Goal: Contribute content

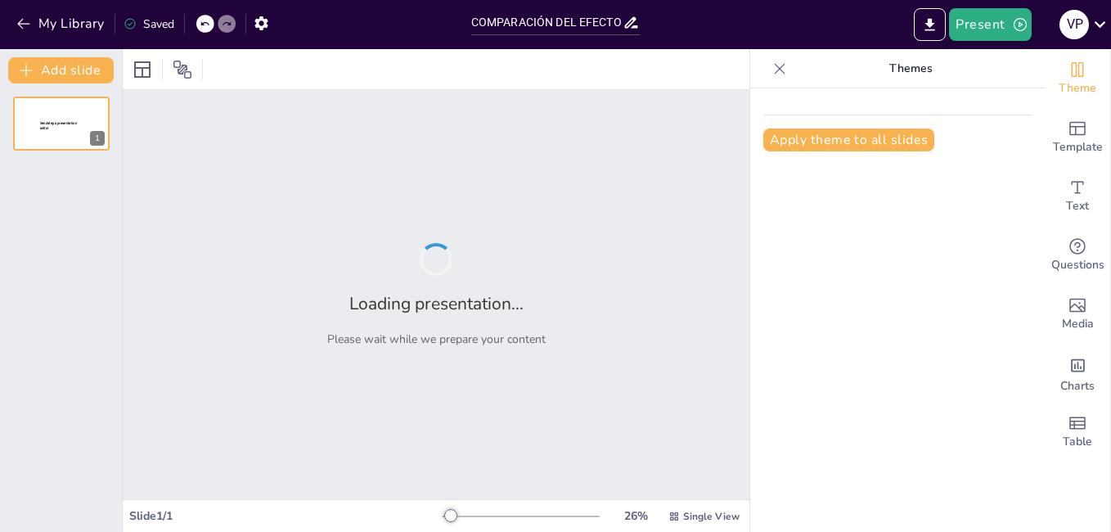
type input "COMPARACIÓN DEL EFECTO DE TRES FERMENTOS COMERCIALES EN LAS PROPIEDADES FÍSICO-Q"
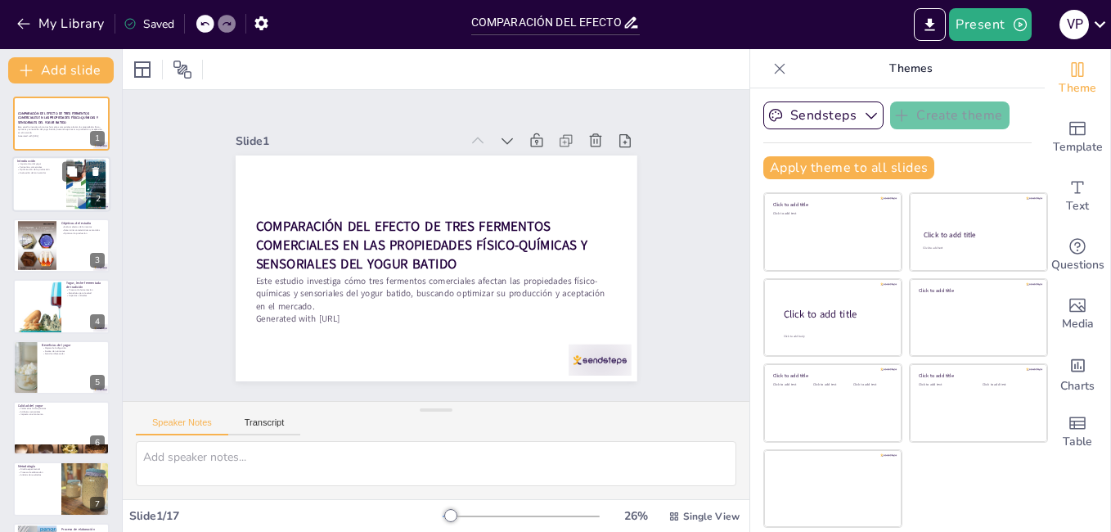
click at [43, 183] on div at bounding box center [61, 185] width 98 height 56
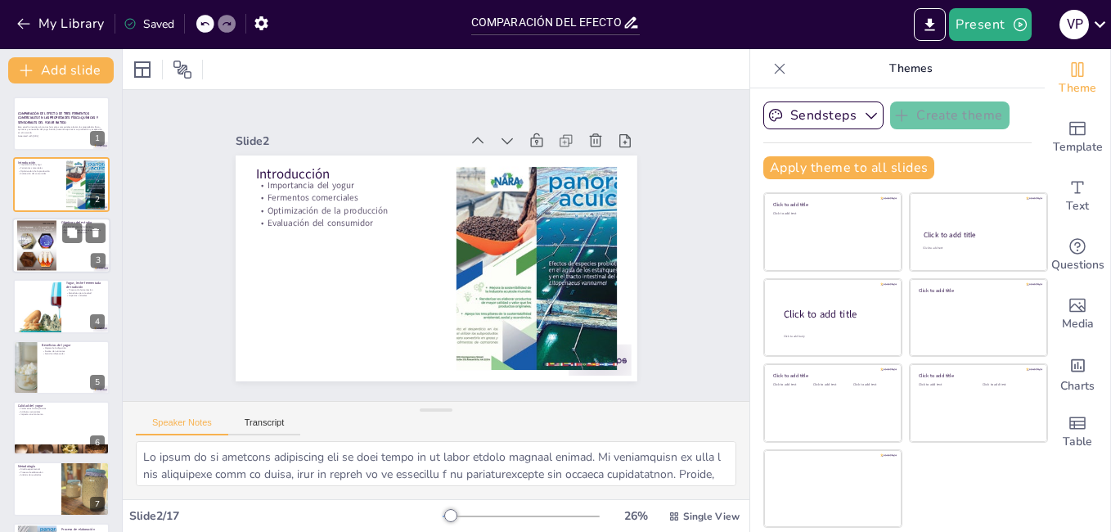
click at [57, 241] on div at bounding box center [61, 246] width 98 height 56
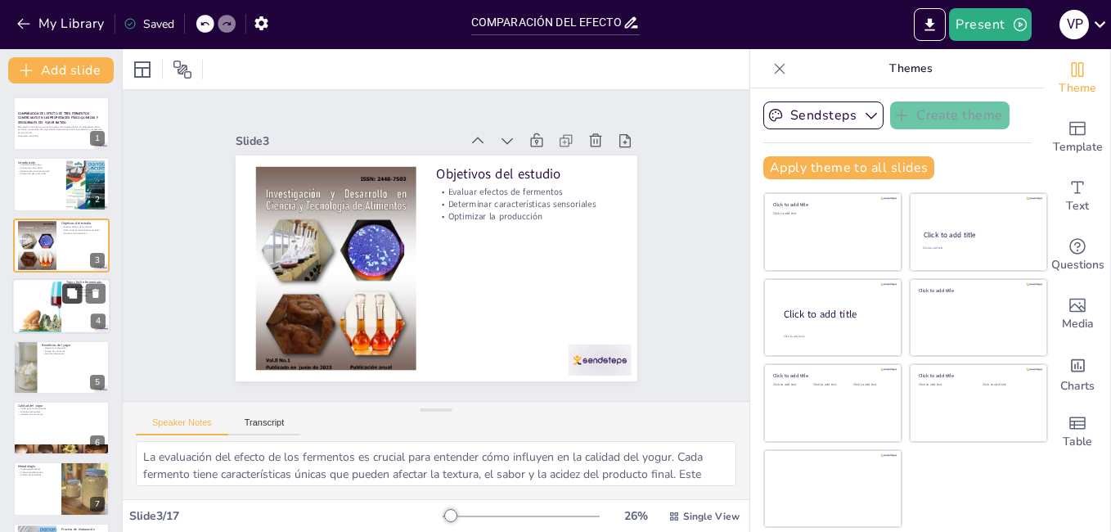
click at [72, 297] on icon at bounding box center [72, 293] width 10 height 10
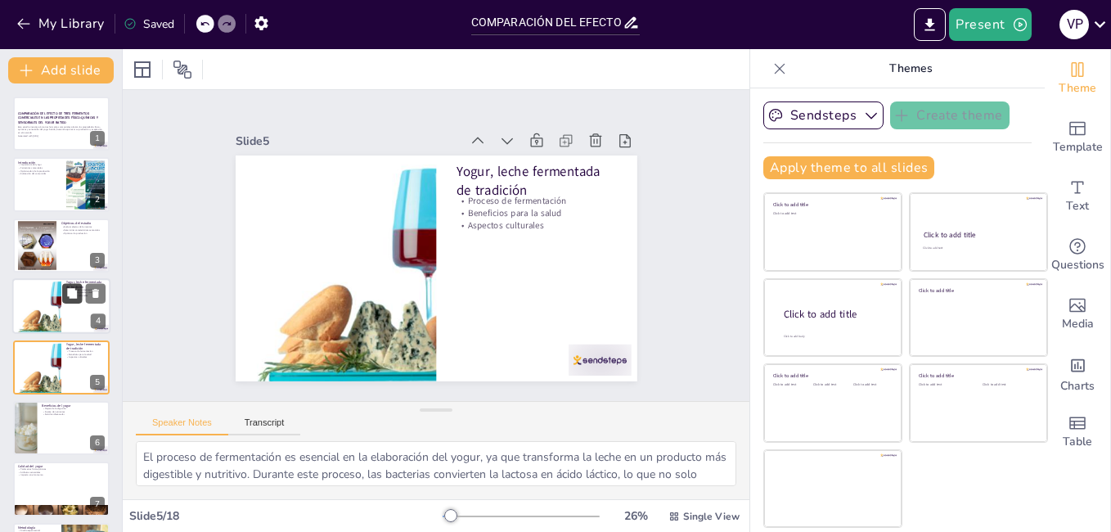
scroll to position [60, 0]
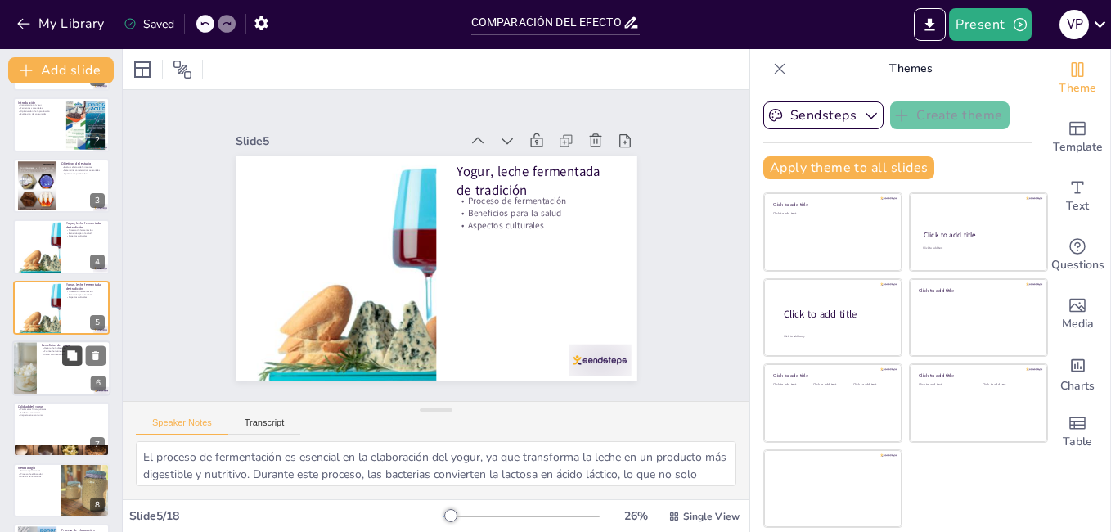
click at [64, 359] on button at bounding box center [72, 355] width 20 height 20
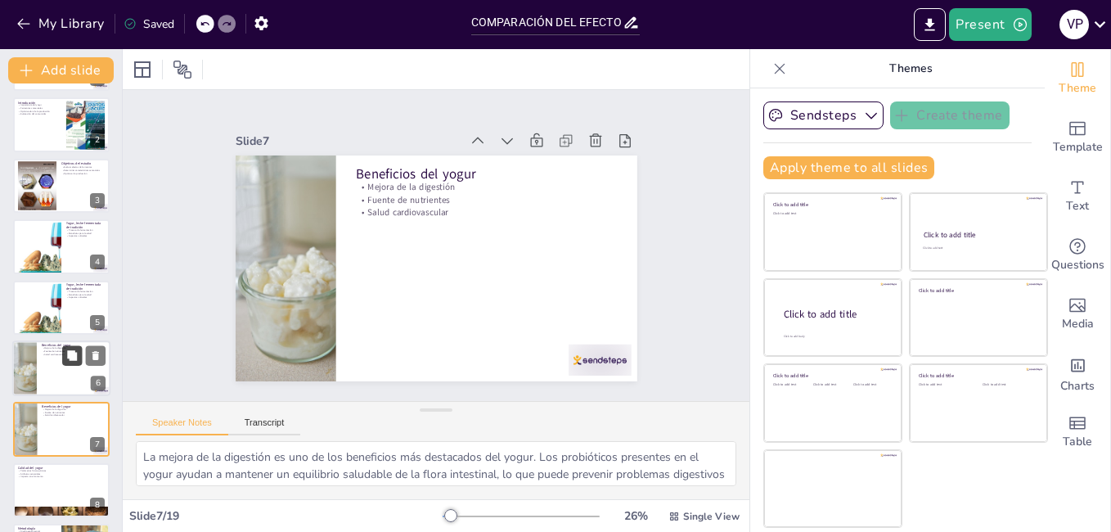
scroll to position [181, 0]
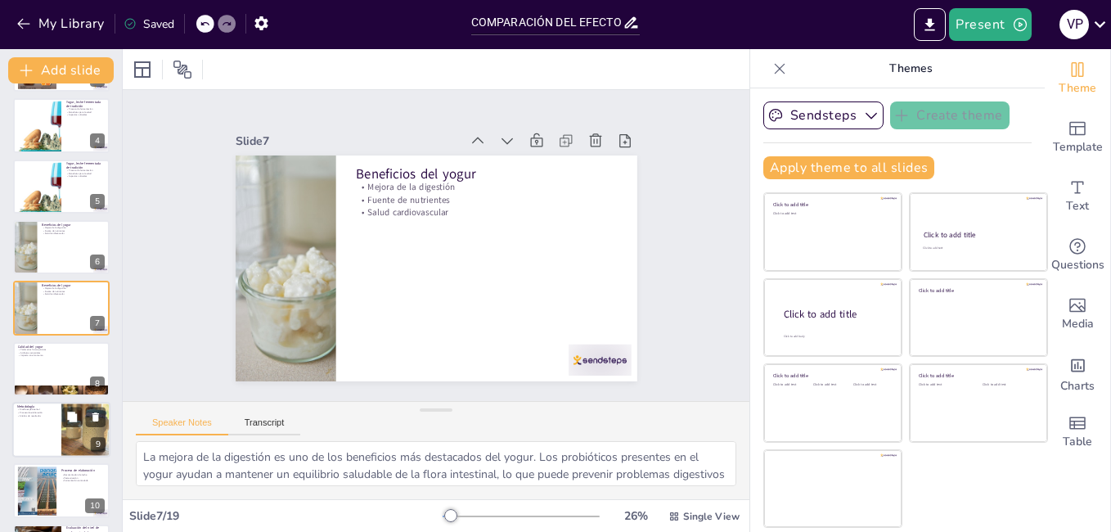
click at [47, 419] on div at bounding box center [61, 430] width 98 height 56
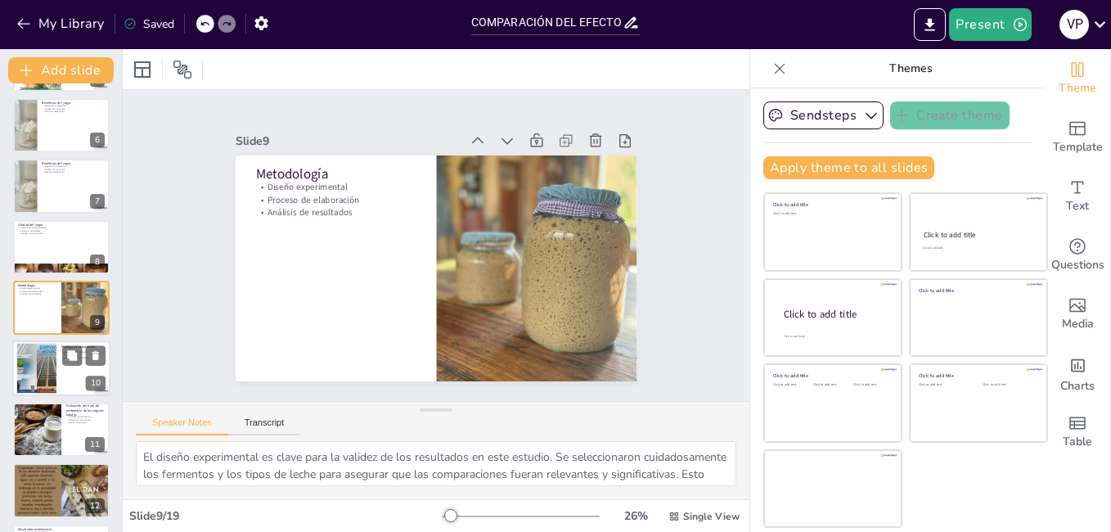
scroll to position [385, 0]
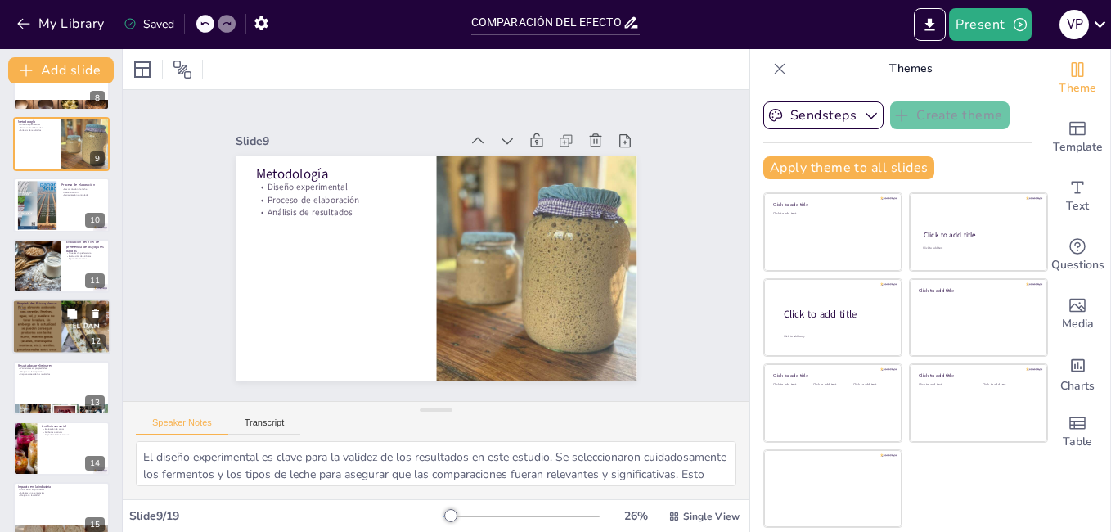
click at [47, 324] on div at bounding box center [61, 326] width 98 height 61
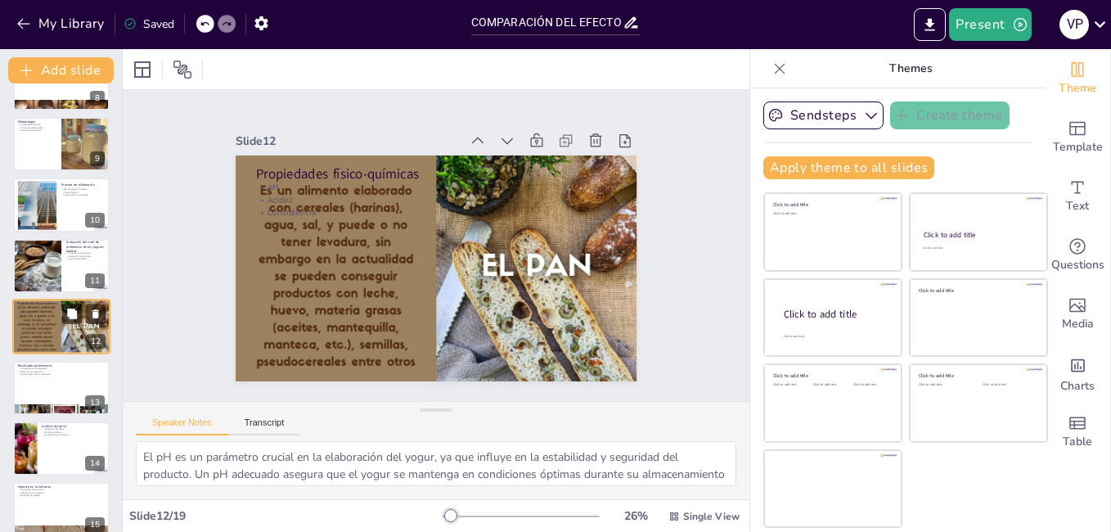
scroll to position [485, 0]
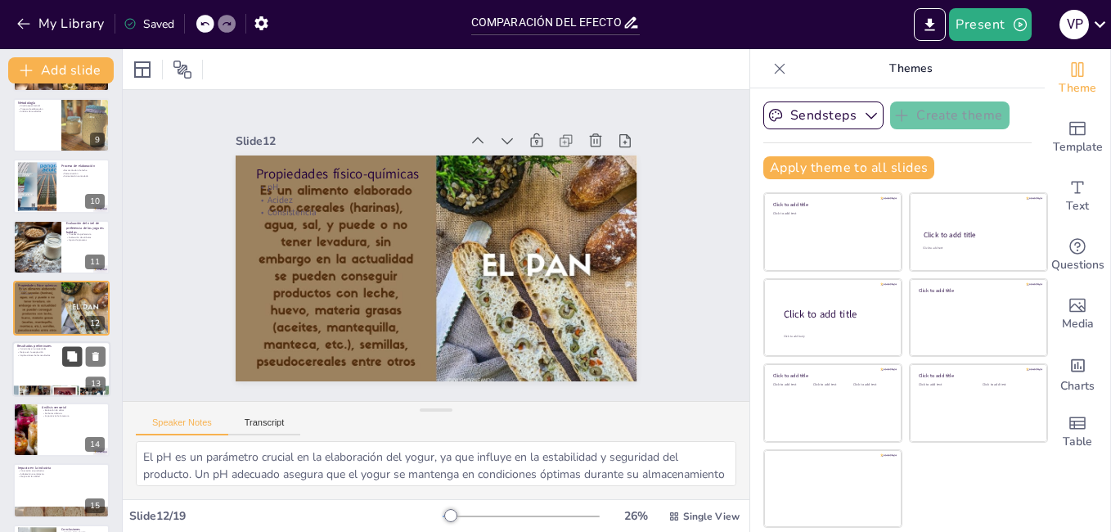
click at [68, 358] on icon at bounding box center [72, 356] width 10 height 10
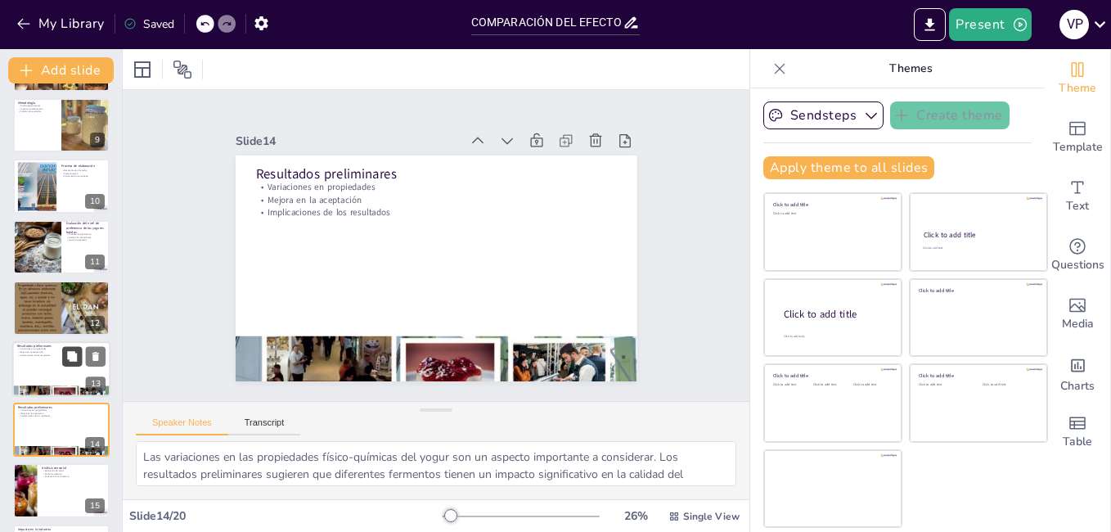
scroll to position [607, 0]
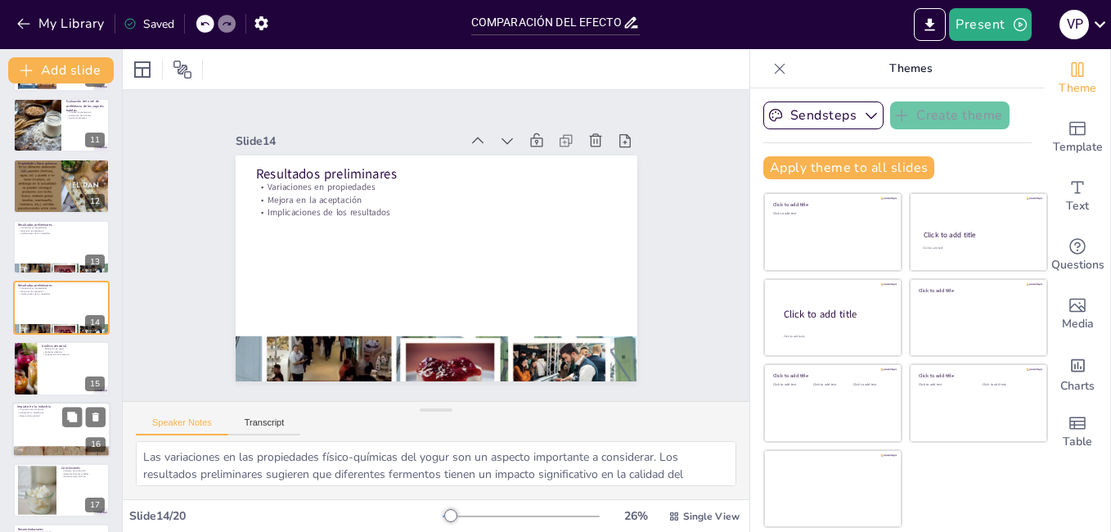
click at [34, 416] on p "Mejora de la calidad" at bounding box center [61, 415] width 88 height 3
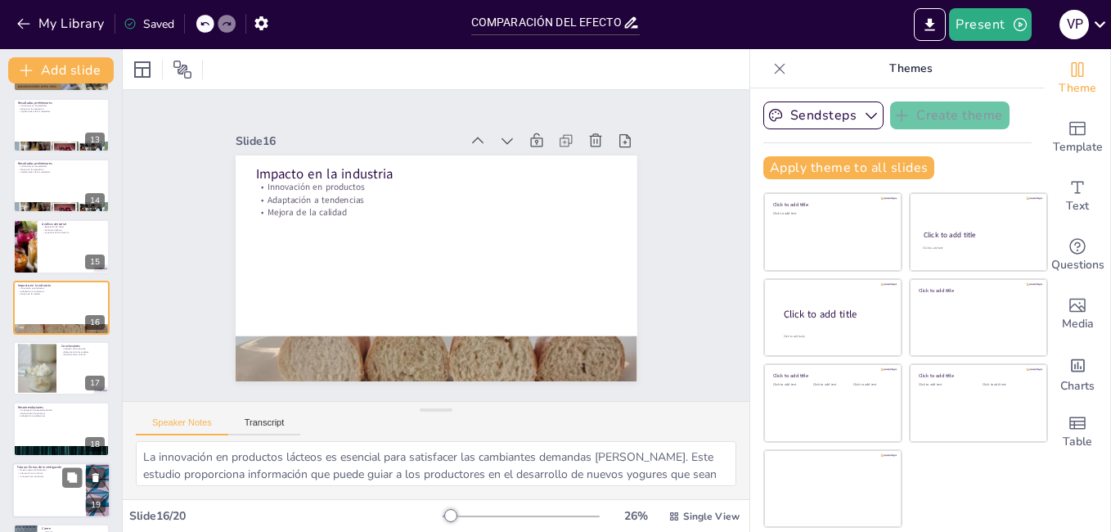
scroll to position [789, 0]
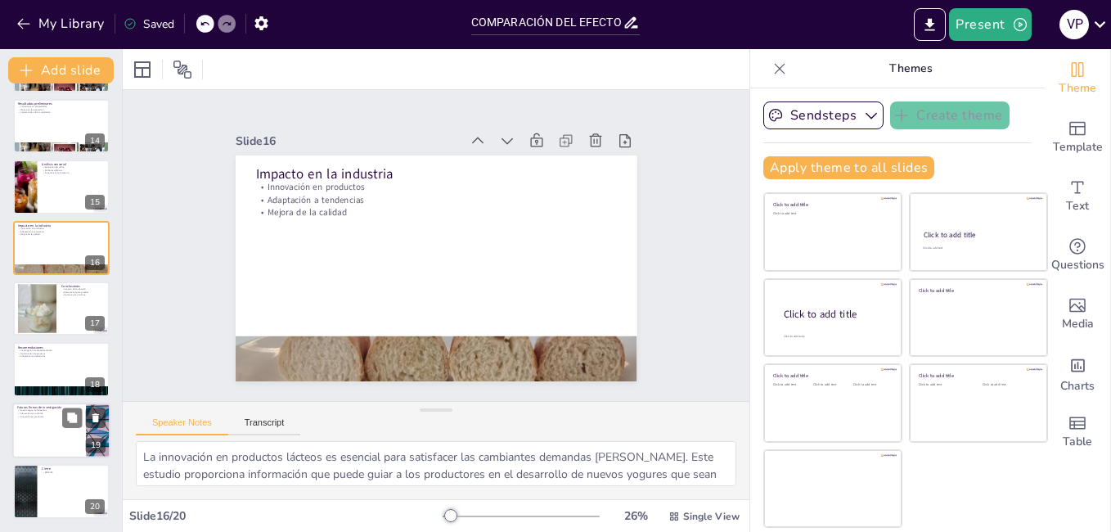
click at [41, 430] on div at bounding box center [61, 431] width 98 height 56
type textarea "La exploración de nuevas cepas de fermentos puede abrir nuevas oportunidades pa…"
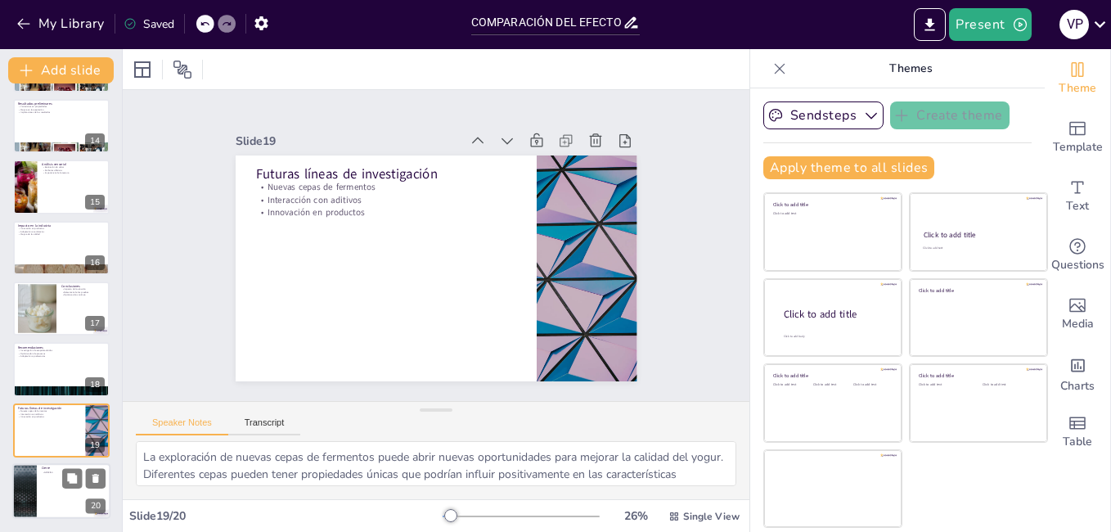
click at [70, 497] on div at bounding box center [61, 491] width 98 height 56
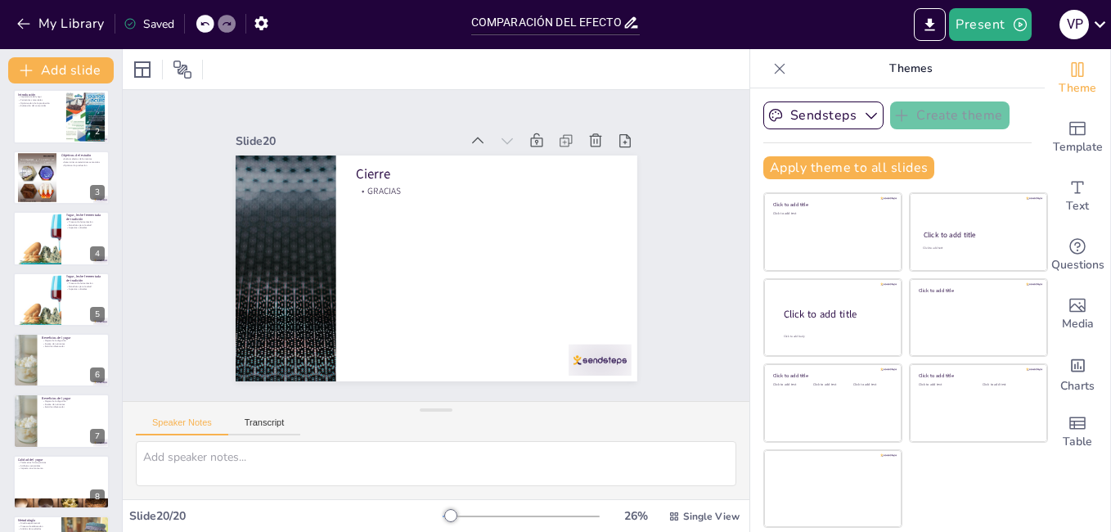
scroll to position [0, 0]
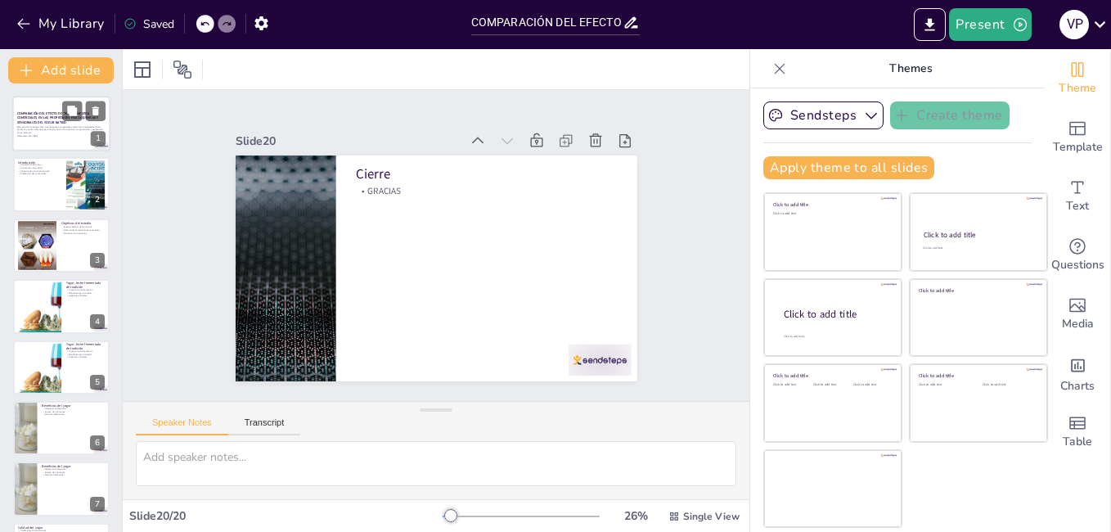
click at [49, 125] on p "Este estudio investiga cómo tres fermentos comerciales afectan las propiedades …" at bounding box center [61, 129] width 88 height 9
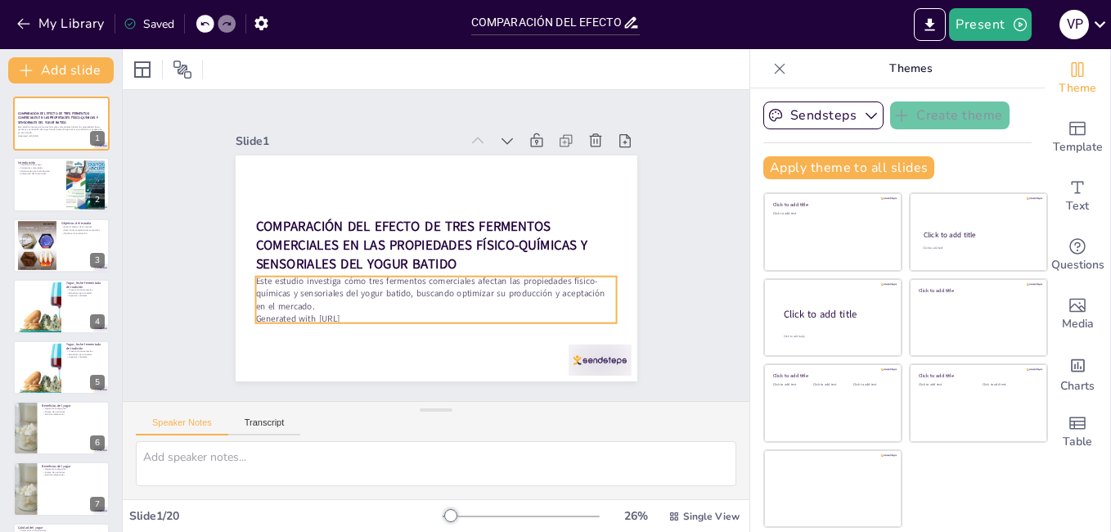
click at [358, 313] on p "Generated with [URL]" at bounding box center [372, 282] width 191 height 319
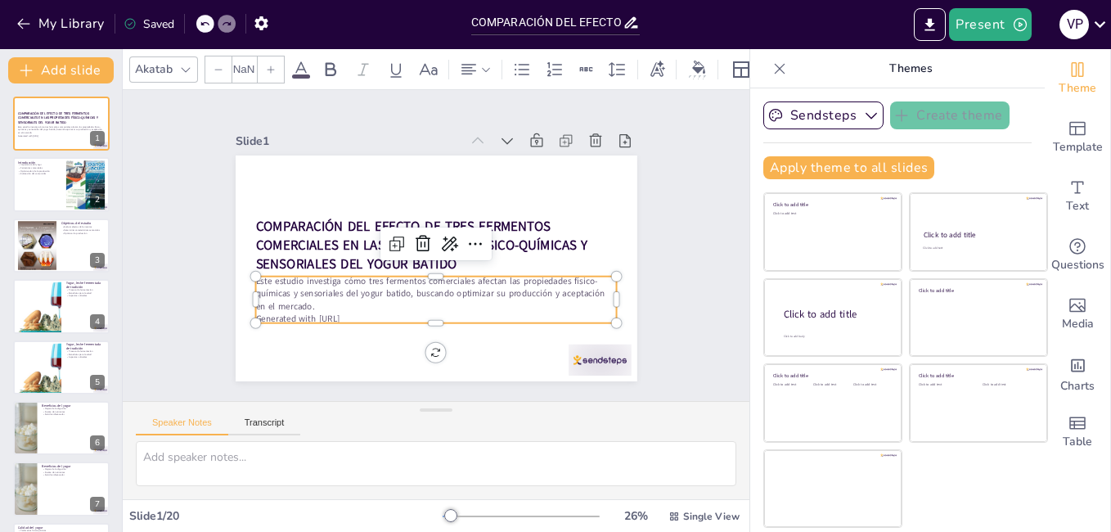
type input "32"
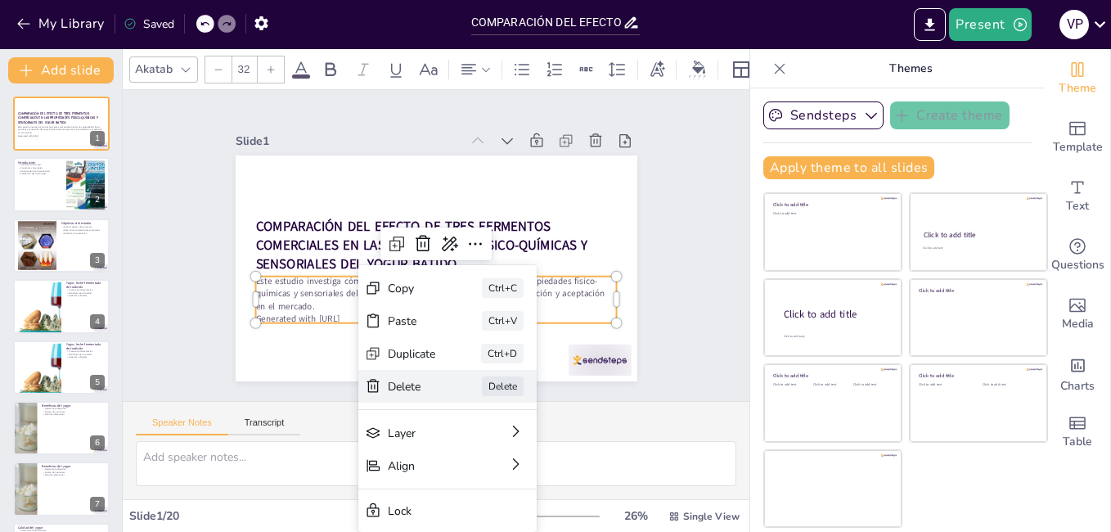
click at [217, 388] on div "[PERSON_NAME]" at bounding box center [182, 329] width 69 height 182
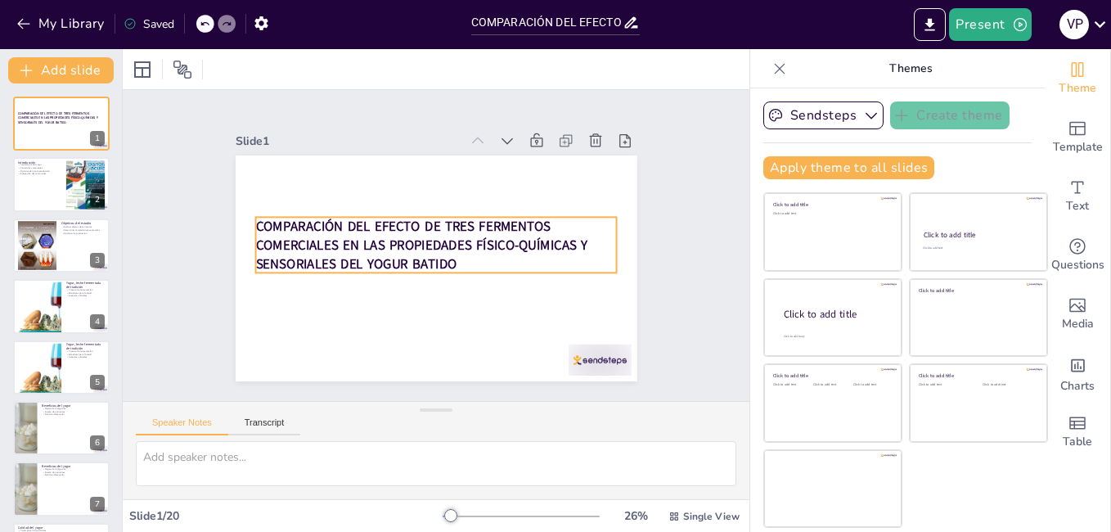
click at [443, 256] on strong "COMPARACIÓN DEL EFECTO DE TRES FERMENTOS COMERCIALES EN LAS PROPIEDADES FÍSICO-…" at bounding box center [420, 232] width 332 height 105
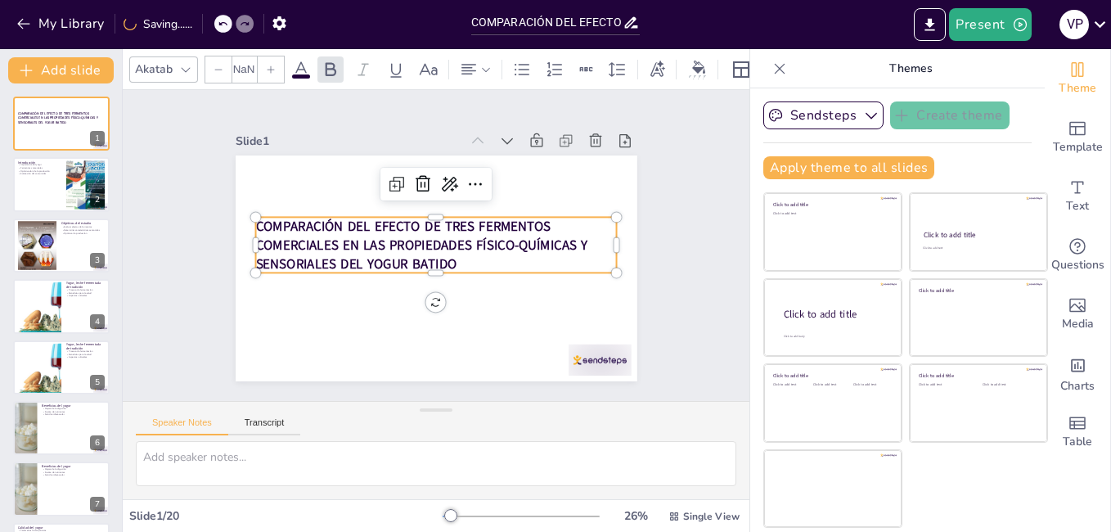
type input "48"
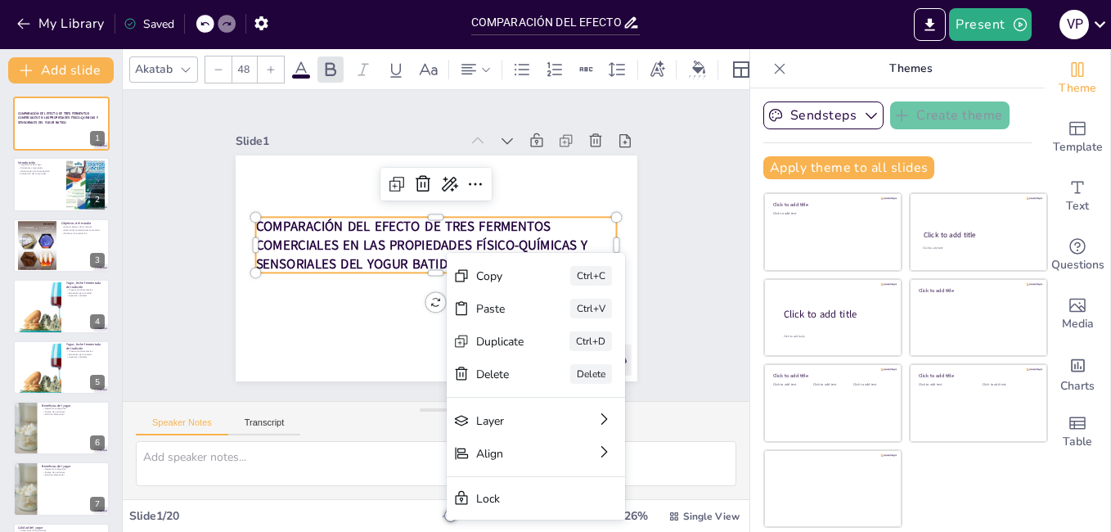
click at [187, 65] on icon at bounding box center [185, 69] width 13 height 13
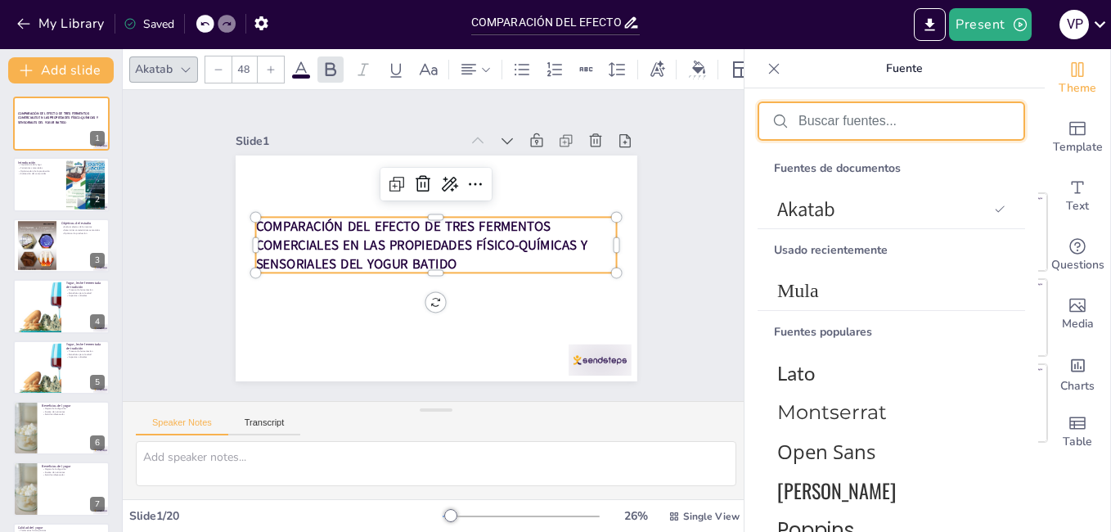
click at [810, 122] on input "text" at bounding box center [905, 121] width 212 height 15
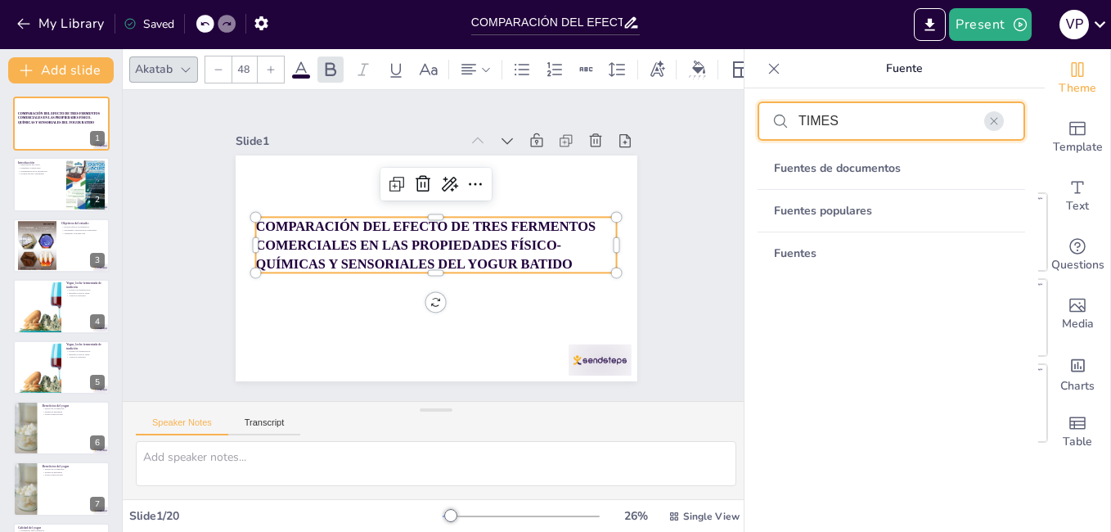
click at [869, 119] on input "TIMES" at bounding box center [905, 121] width 212 height 15
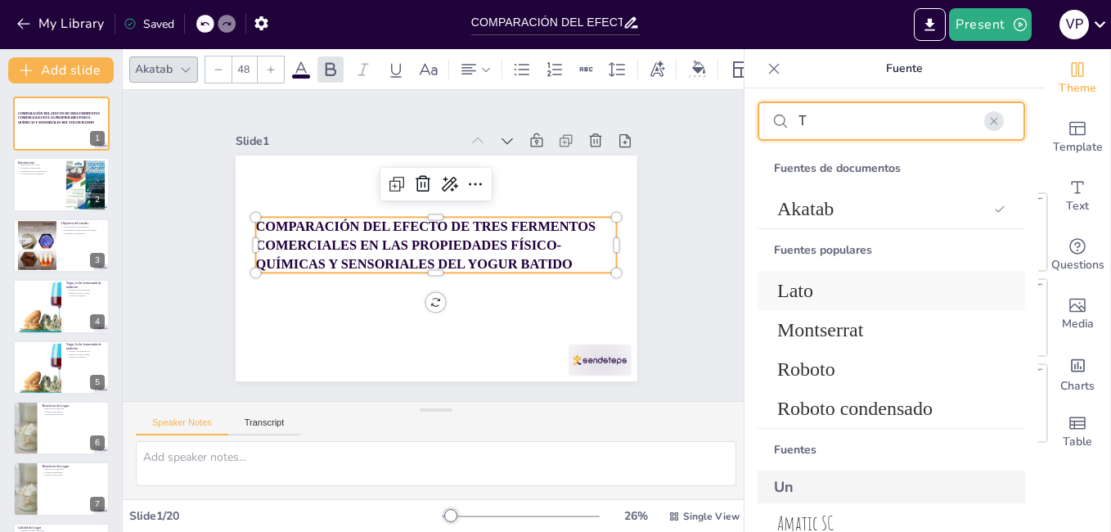
type input "T"
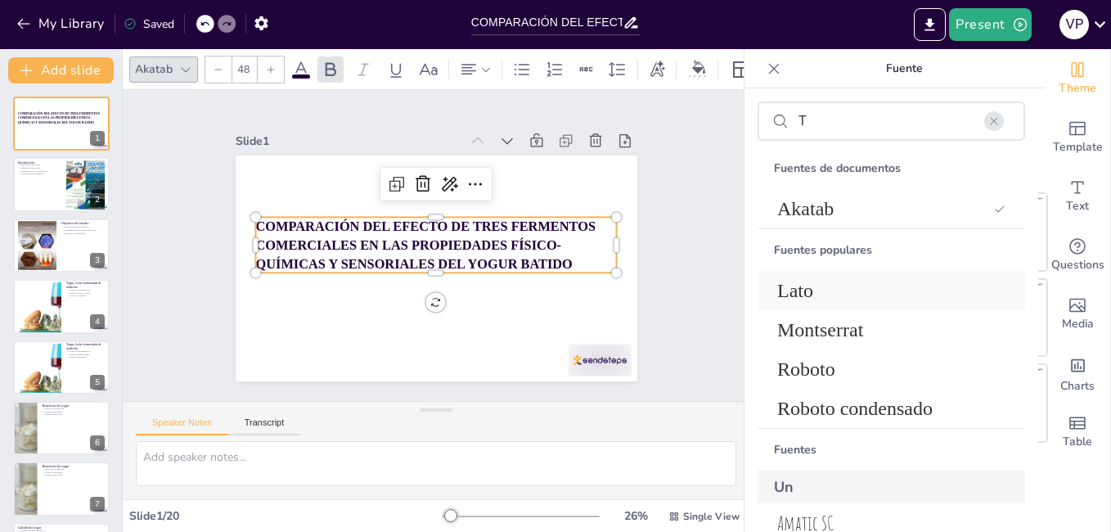
click at [795, 293] on span "Lato" at bounding box center [888, 291] width 222 height 22
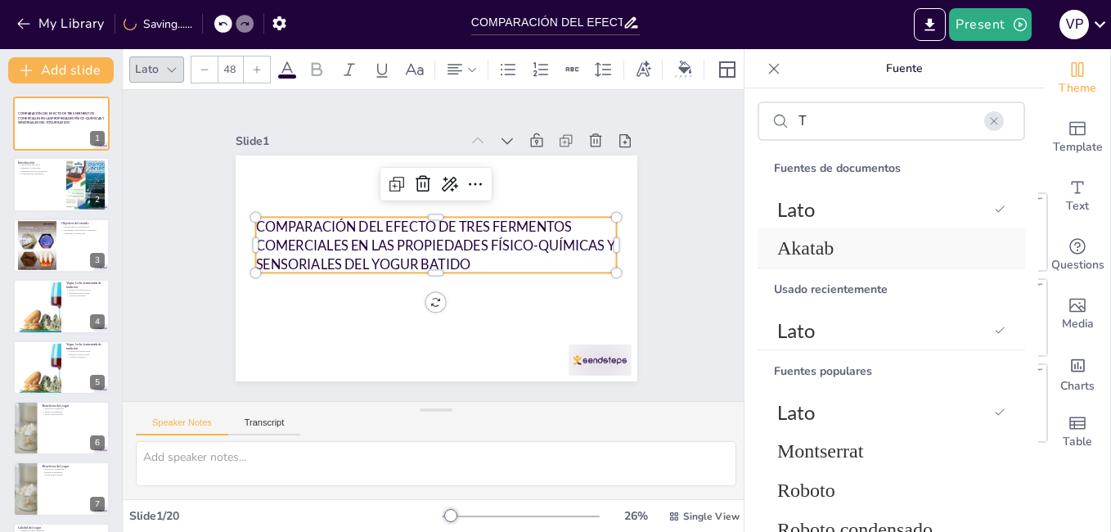
click at [820, 241] on span "Akatab" at bounding box center [888, 248] width 222 height 22
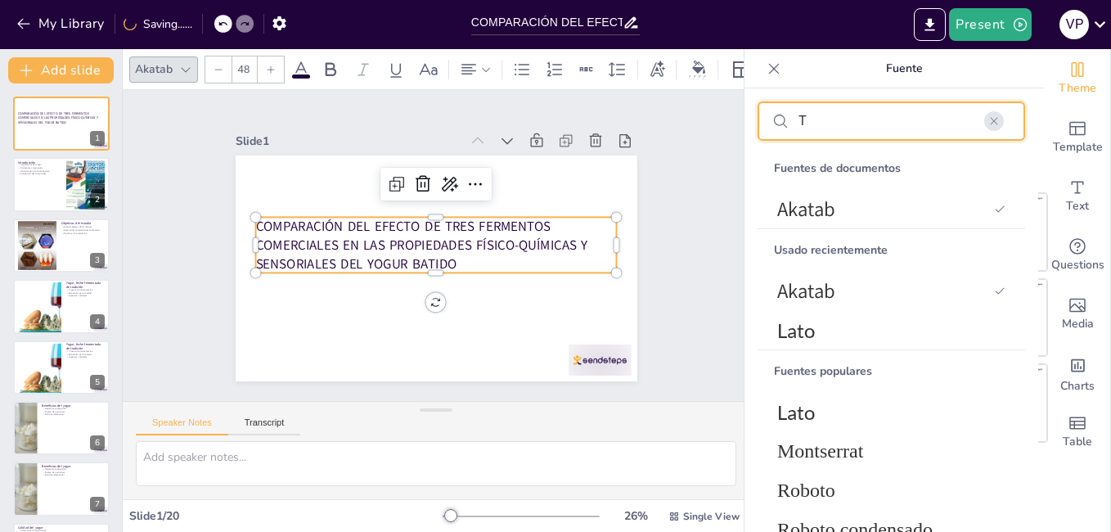
click at [817, 123] on input "T" at bounding box center [905, 121] width 212 height 15
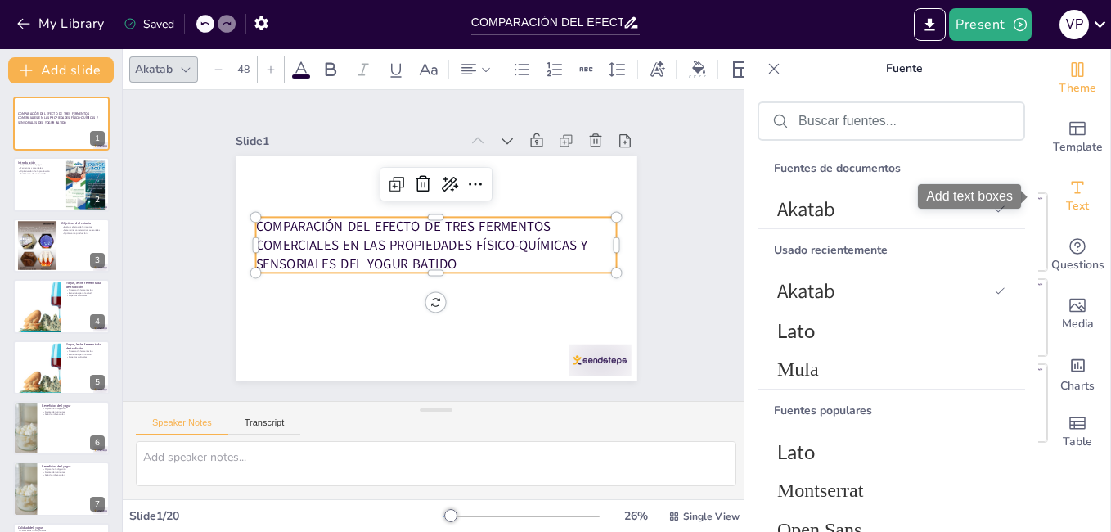
click at [1072, 189] on icon "Add text boxes" at bounding box center [1078, 188] width 20 height 20
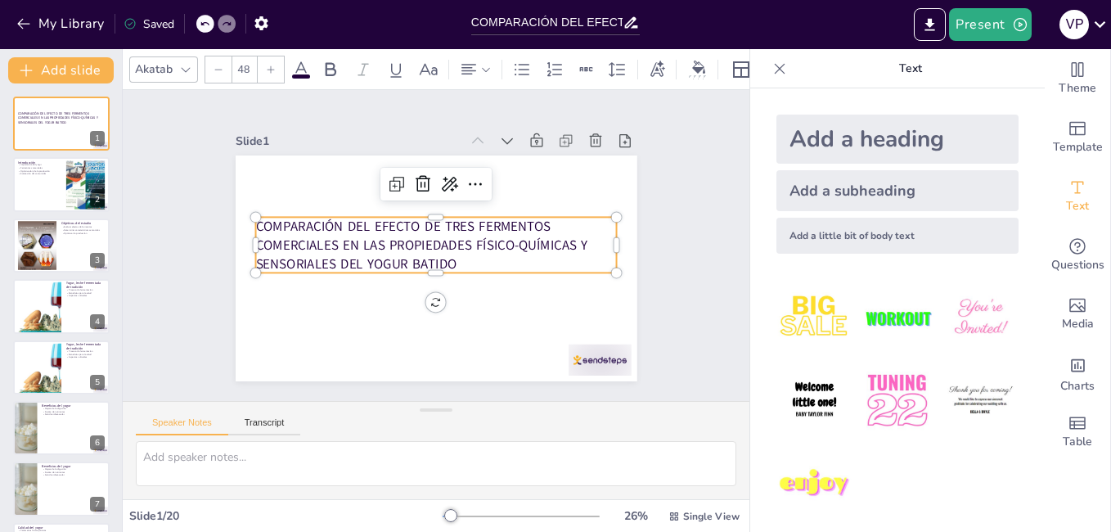
click at [775, 69] on icon at bounding box center [780, 68] width 11 height 11
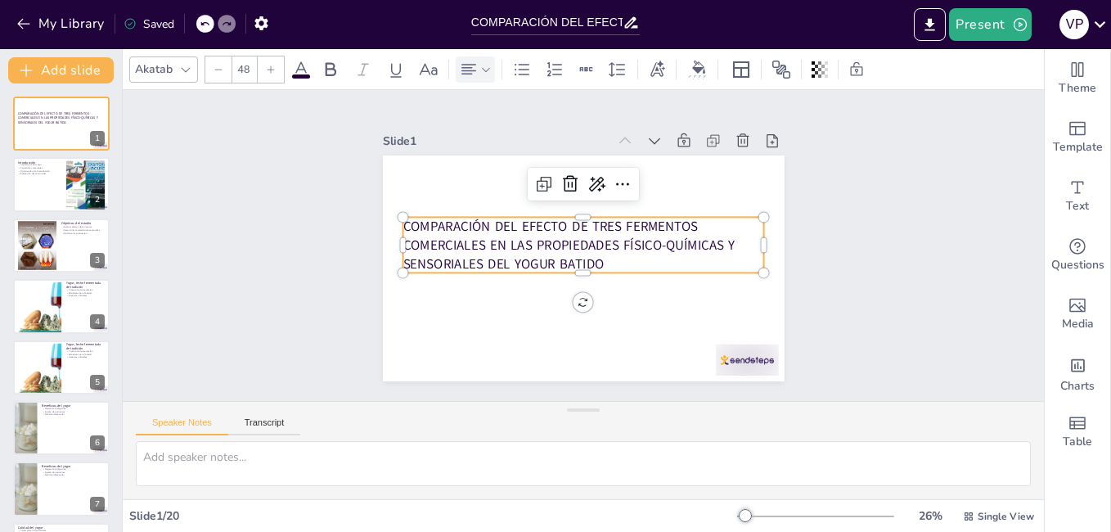
click at [479, 70] on div at bounding box center [475, 70] width 33 height 20
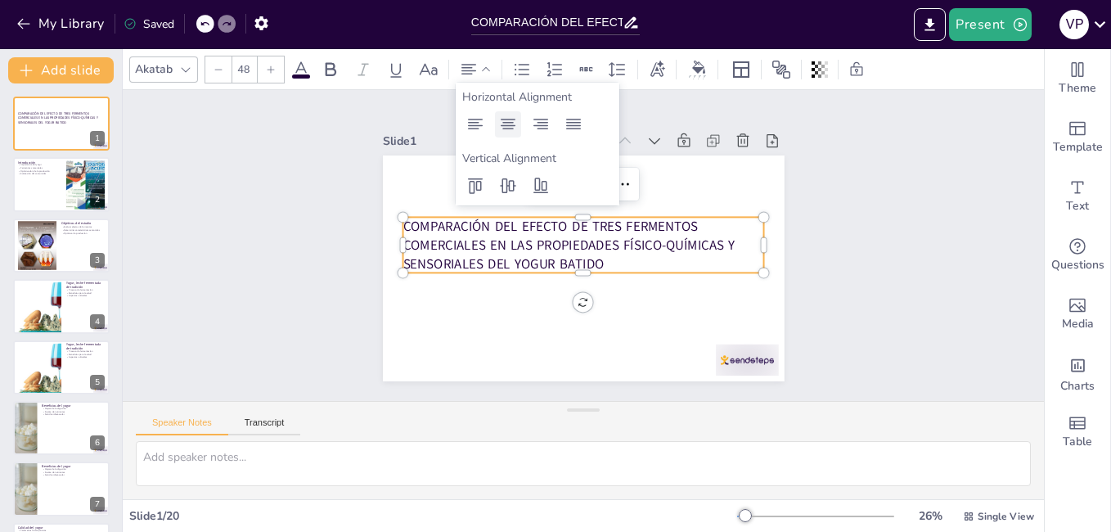
click at [510, 127] on icon at bounding box center [508, 125] width 20 height 20
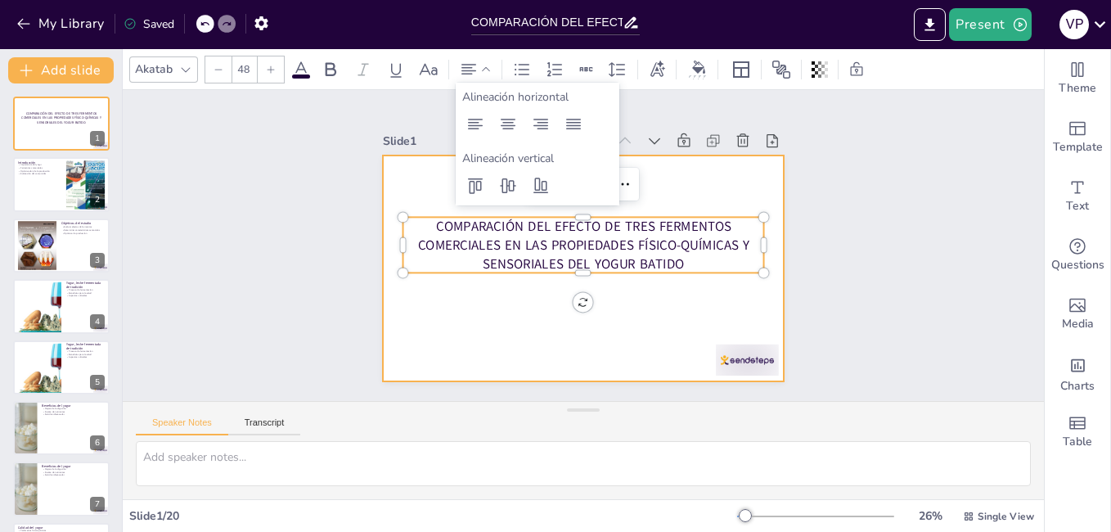
click at [520, 306] on div at bounding box center [569, 264] width 457 height 419
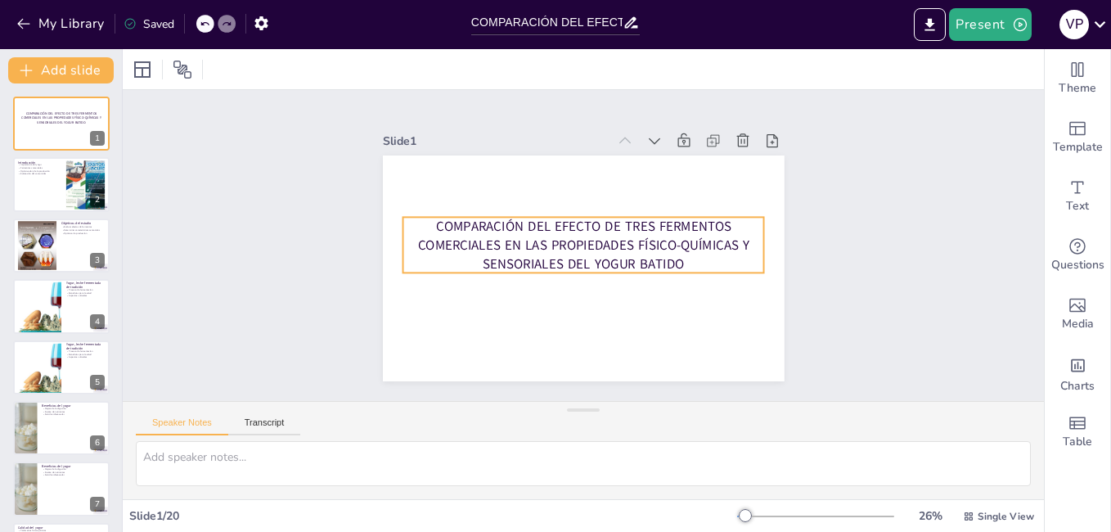
click at [528, 208] on div at bounding box center [572, 265] width 461 height 396
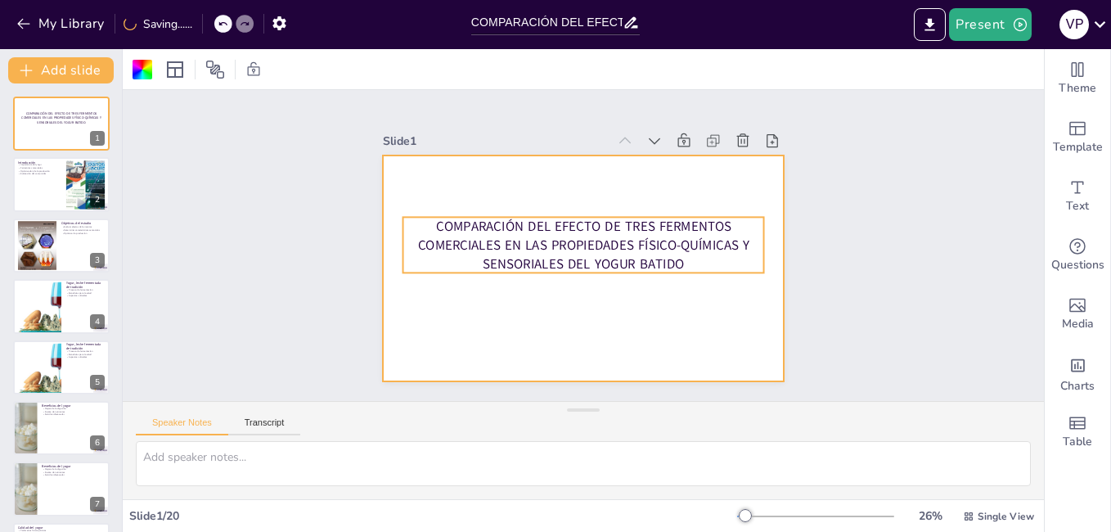
click at [535, 227] on p "COMPARACIÓN DEL EFECTO DE TRES FERMENTOS COMERCIALES EN LAS PROPIEDADES FÍSICO-…" at bounding box center [583, 245] width 361 height 165
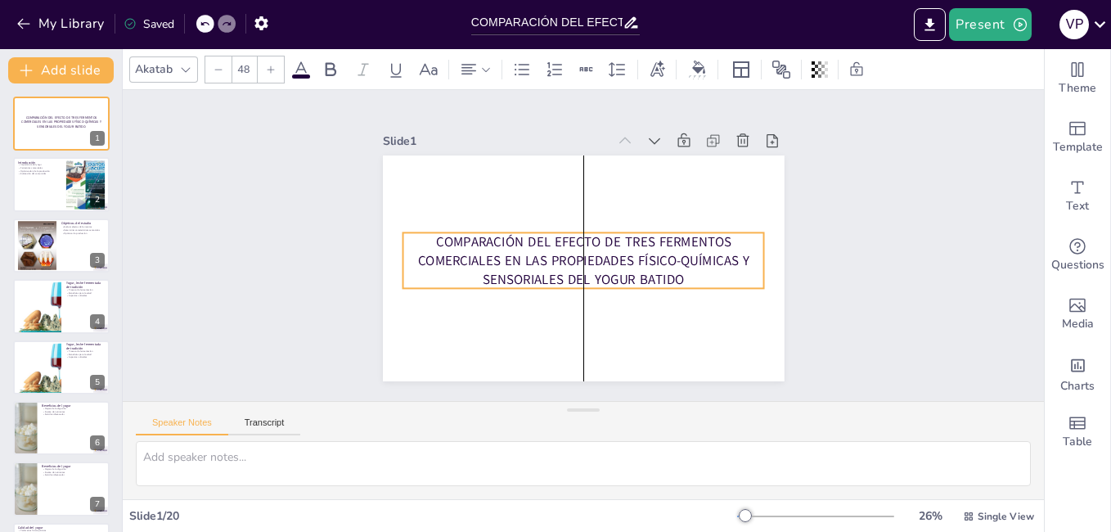
drag, startPoint x: 554, startPoint y: 212, endPoint x: 558, endPoint y: 227, distance: 16.1
click at [558, 227] on p "COMPARACIÓN DEL EFECTO DE TRES FERMENTOS COMERCIALES EN LAS PROPIEDADES FÍSICO-…" at bounding box center [577, 259] width 353 height 198
click at [479, 210] on div at bounding box center [581, 268] width 423 height 267
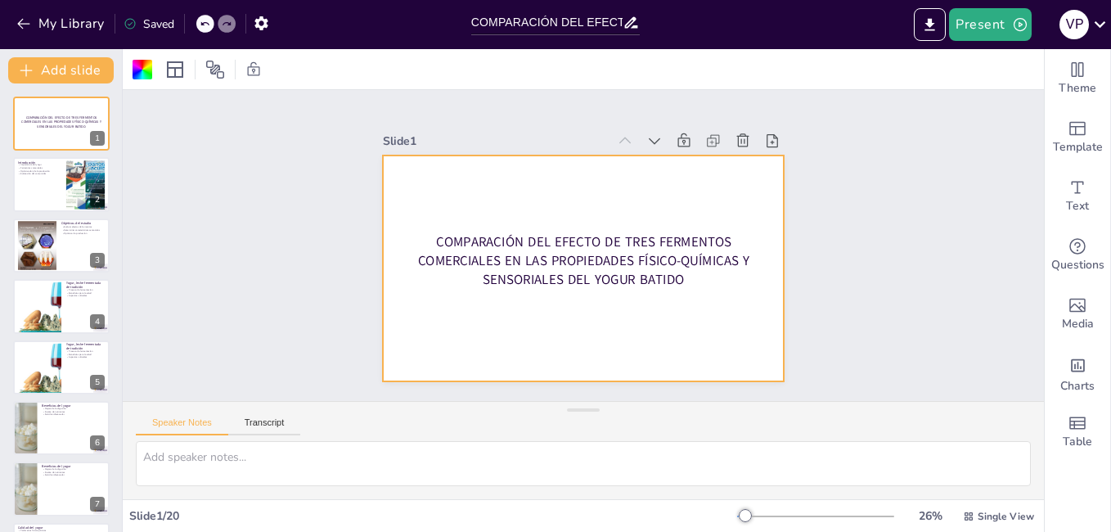
click at [479, 198] on div at bounding box center [584, 268] width 402 height 226
click at [503, 224] on div at bounding box center [572, 265] width 461 height 396
click at [509, 253] on p "COMPARACIÓN DEL EFECTO DE TRES FERMENTOS COMERCIALES EN LAS PROPIEDADES FÍSICO-…" at bounding box center [586, 230] width 365 height 130
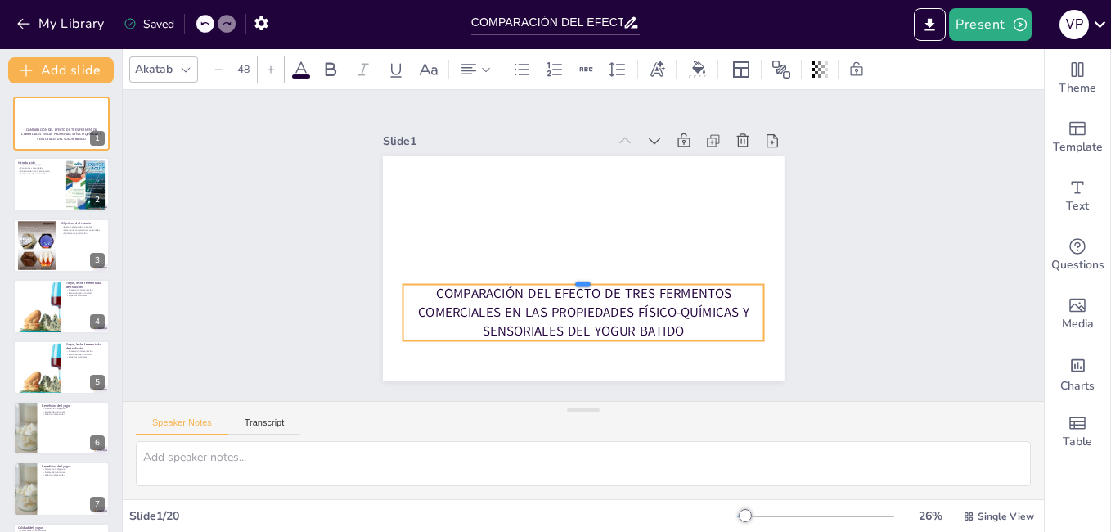
drag, startPoint x: 501, startPoint y: 223, endPoint x: 511, endPoint y: 281, distance: 58.1
click at [511, 281] on div "COMPARACIÓN DEL EFECTO DE TRES FERMENTOS COMERCIALES EN LAS PROPIEDADES FÍSICO-…" at bounding box center [578, 267] width 439 height 304
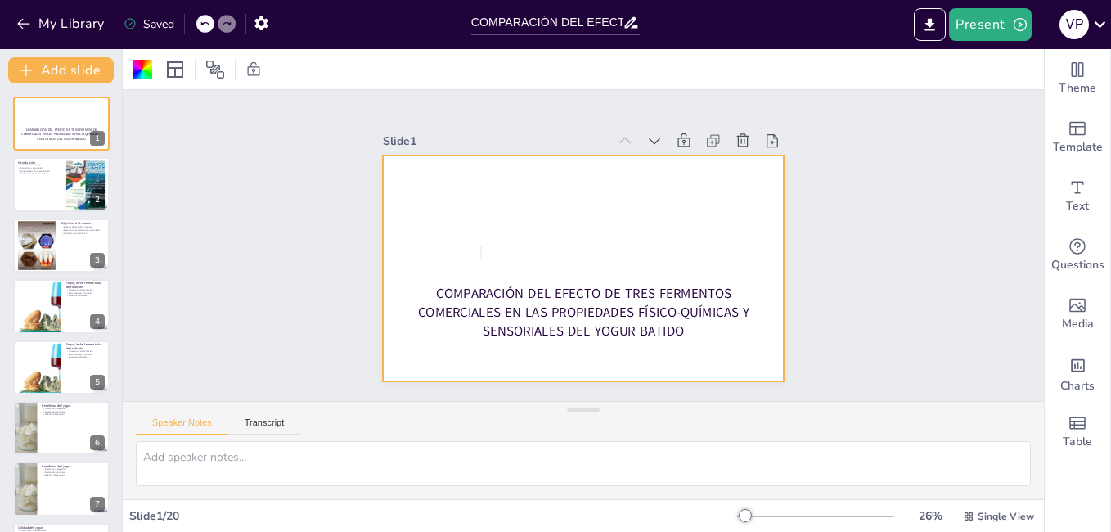
click at [481, 246] on div at bounding box center [572, 265] width 461 height 396
click at [481, 246] on div at bounding box center [576, 267] width 452 height 339
click at [483, 245] on div at bounding box center [563, 254] width 370 height 459
click at [483, 245] on div at bounding box center [581, 222] width 423 height 267
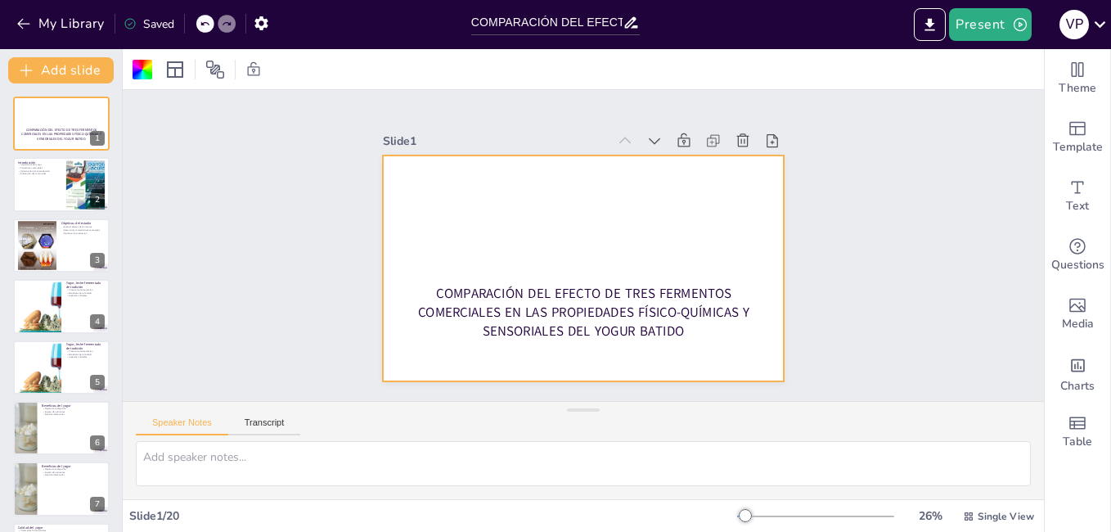
click at [514, 277] on div at bounding box center [566, 260] width 436 height 449
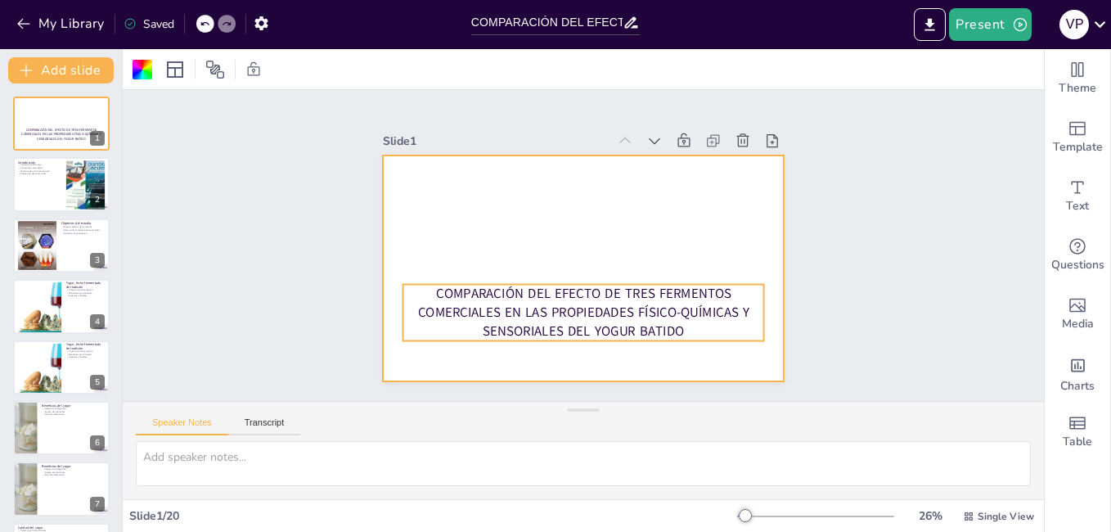
click at [522, 297] on p "COMPARACIÓN DEL EFECTO DE TRES FERMENTOS COMERCIALES EN LAS PROPIEDADES FÍSICO-…" at bounding box center [562, 309] width 361 height 165
click at [522, 297] on p "COMPARACIÓN DEL EFECTO DE TRES FERMENTOS COMERCIALES EN LAS PROPIEDADES FÍSICO-…" at bounding box center [516, 246] width 56 height 362
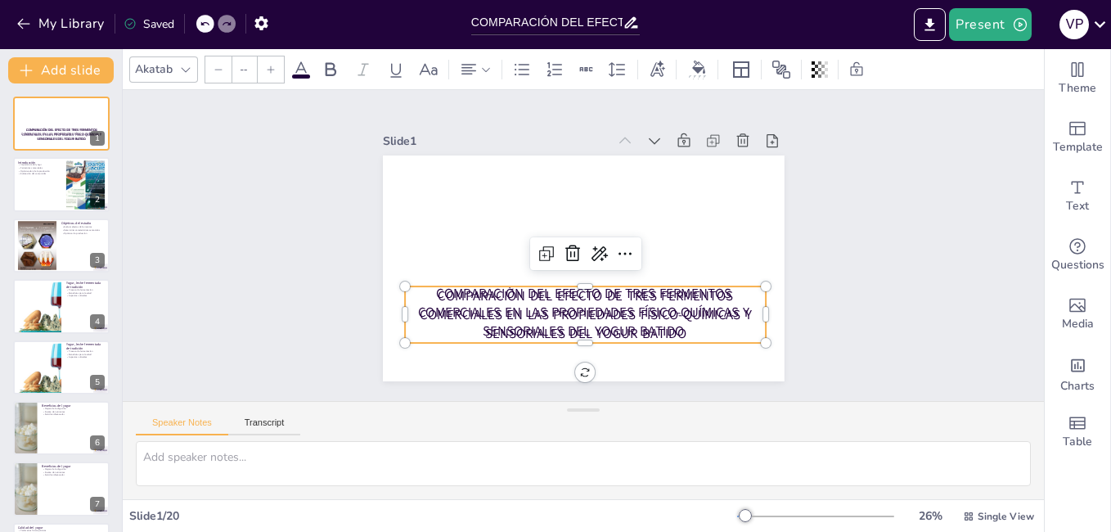
type input "48"
click at [605, 273] on icon at bounding box center [593, 286] width 26 height 26
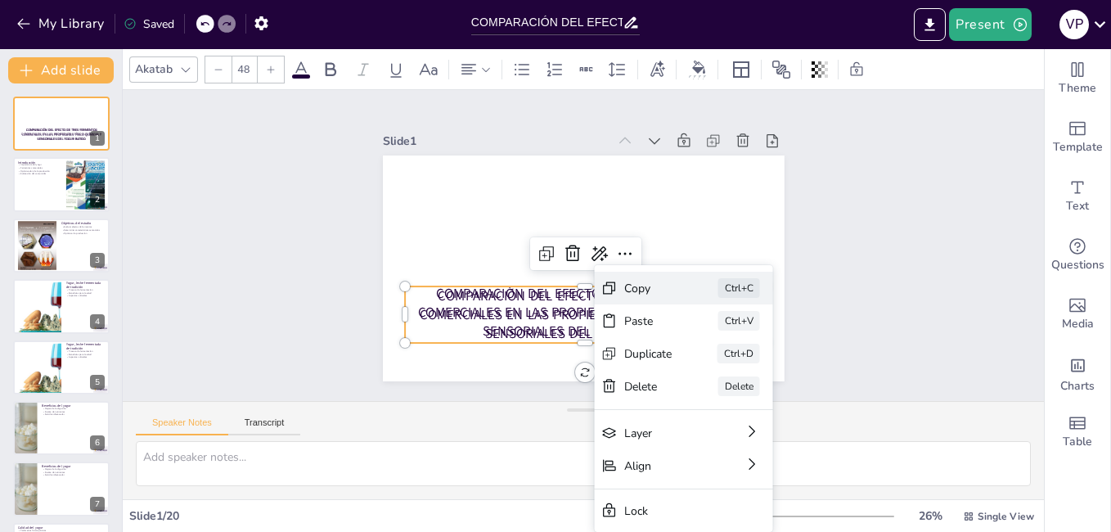
click at [731, 387] on div "Copy" at bounding box center [756, 397] width 50 height 20
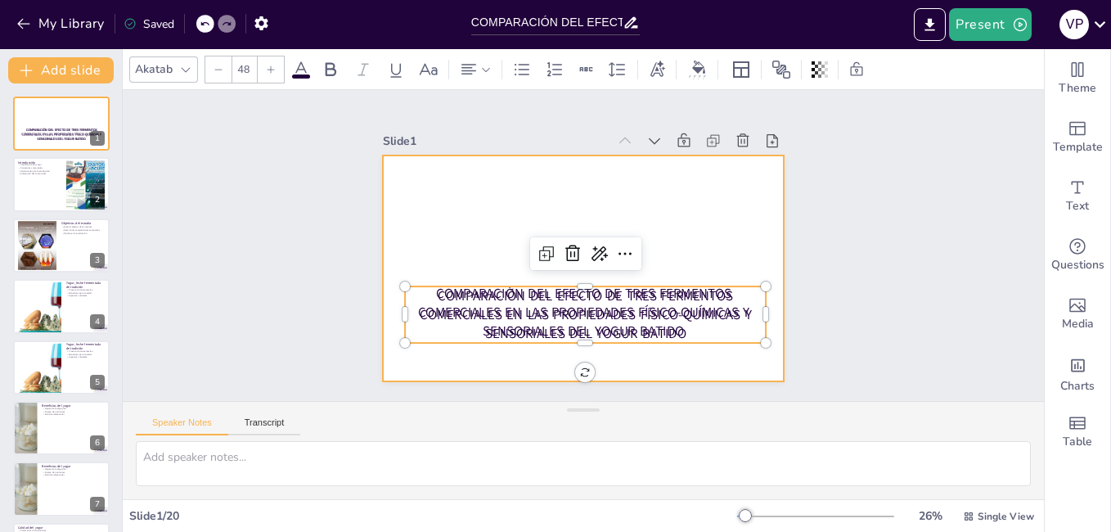
click at [448, 257] on div at bounding box center [566, 260] width 436 height 449
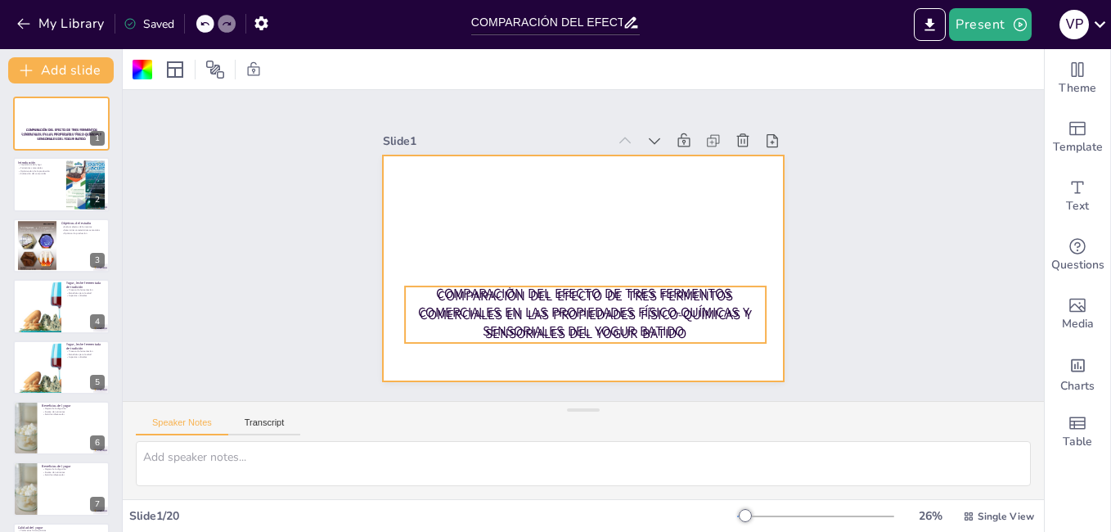
click at [553, 298] on p "COMPARACIÓN DEL EFECTO DE TRES FERMENTOS COMERCIALES EN LAS PROPIEDADES FÍSICO-…" at bounding box center [524, 281] width 229 height 341
click at [553, 298] on p "COMPARACIÓN DEL EFECTO DE TRES FERMENTOS COMERCIALES EN LAS PROPIEDADES FÍSICO-…" at bounding box center [541, 191] width 326 height 258
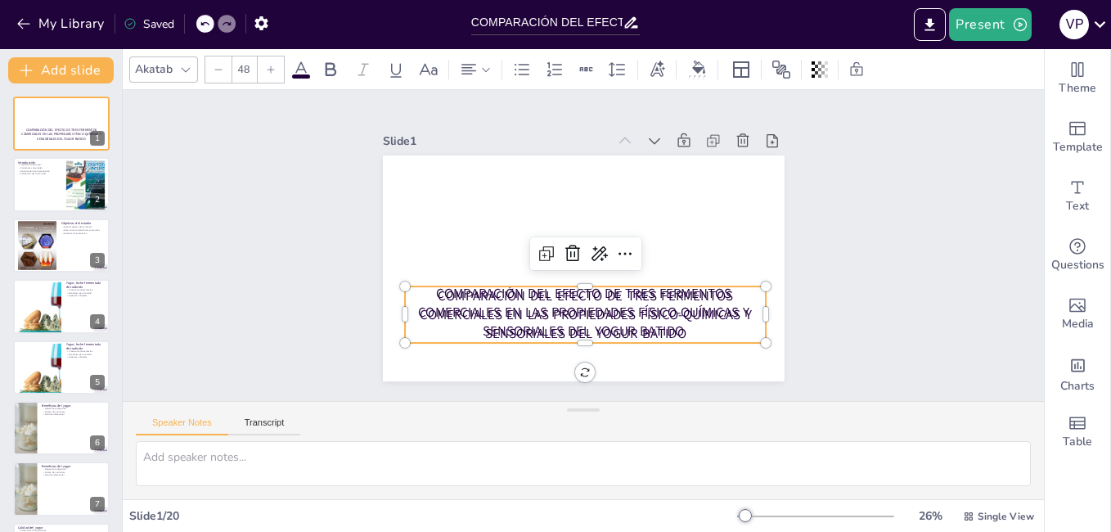
click at [570, 361] on div "COMPARACIÓN DEL EFECTO DE TRES FERMENTOS COMERCIALES EN LAS PROPIEDADES FÍSICO-…" at bounding box center [576, 267] width 452 height 339
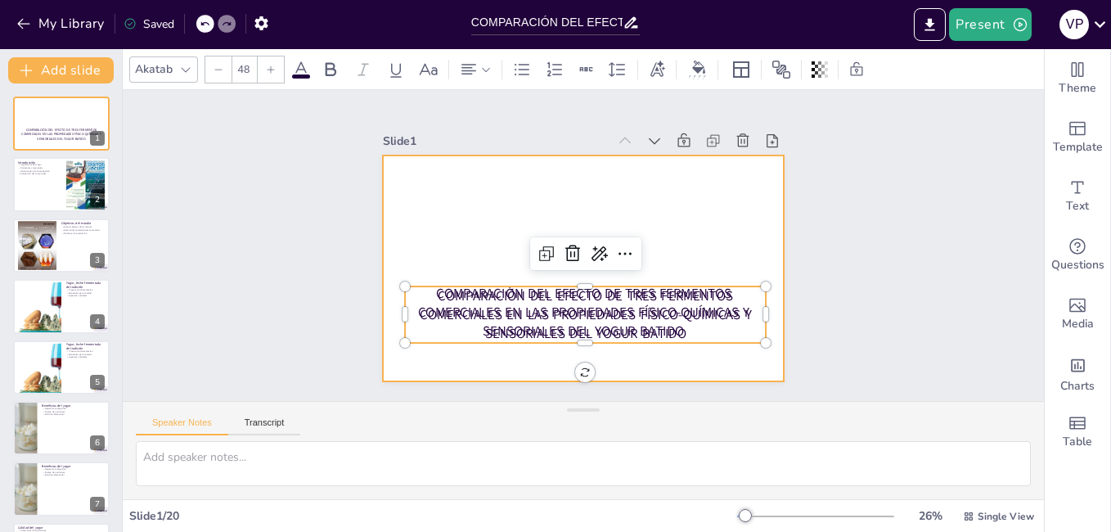
click at [491, 170] on div at bounding box center [563, 254] width 370 height 459
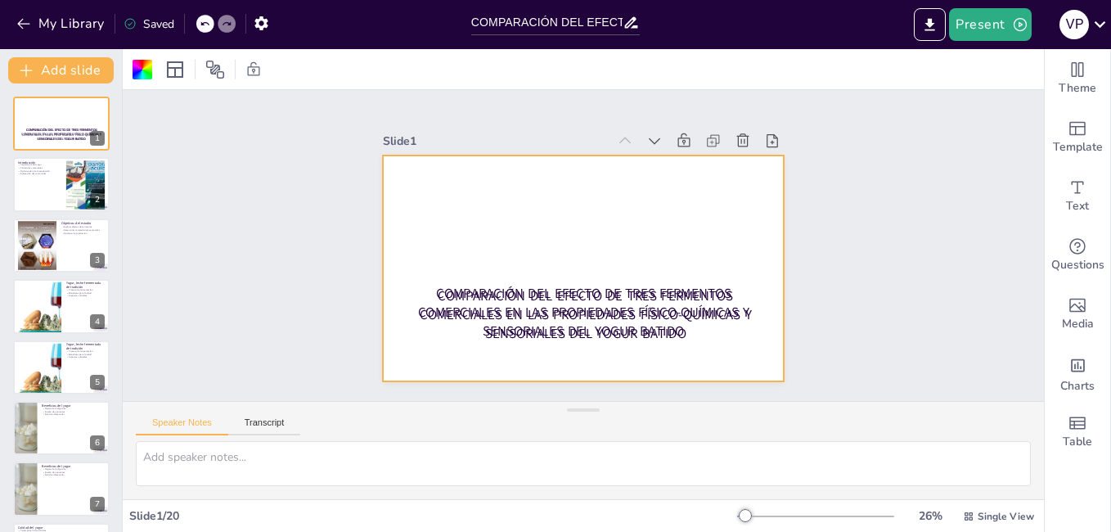
click at [588, 287] on p "COMPARACIÓN DEL EFECTO DE TRES FERMENTOS COMERCIALES EN LAS PROPIEDADES FÍSICO-…" at bounding box center [538, 298] width 306 height 284
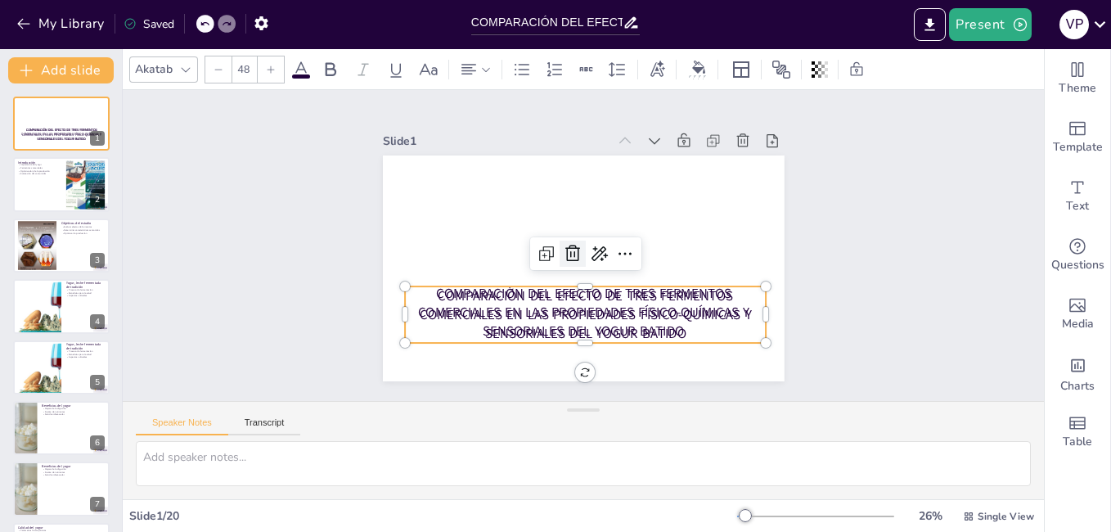
click at [567, 250] on icon at bounding box center [570, 249] width 25 height 25
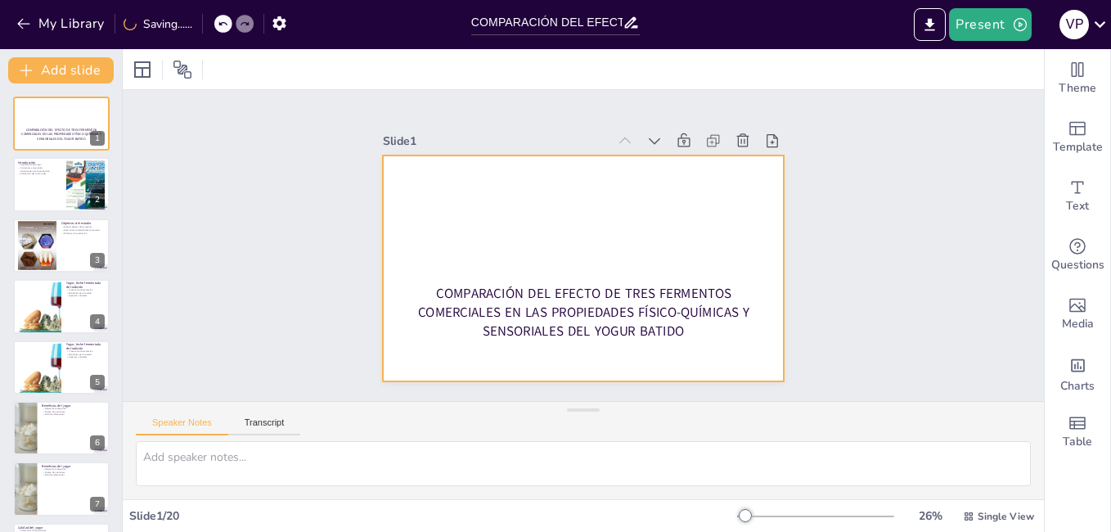
click at [475, 230] on div at bounding box center [569, 264] width 457 height 419
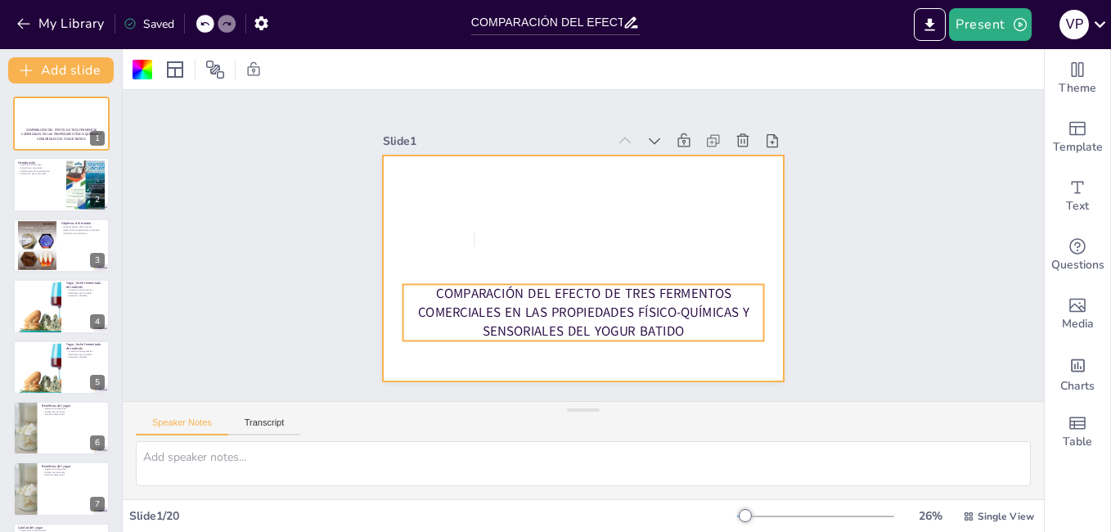
click at [497, 284] on p "COMPARACIÓN DEL EFECTO DE TRES FERMENTOS COMERCIALES EN LAS PROPIEDADES FÍSICO-…" at bounding box center [569, 311] width 365 height 130
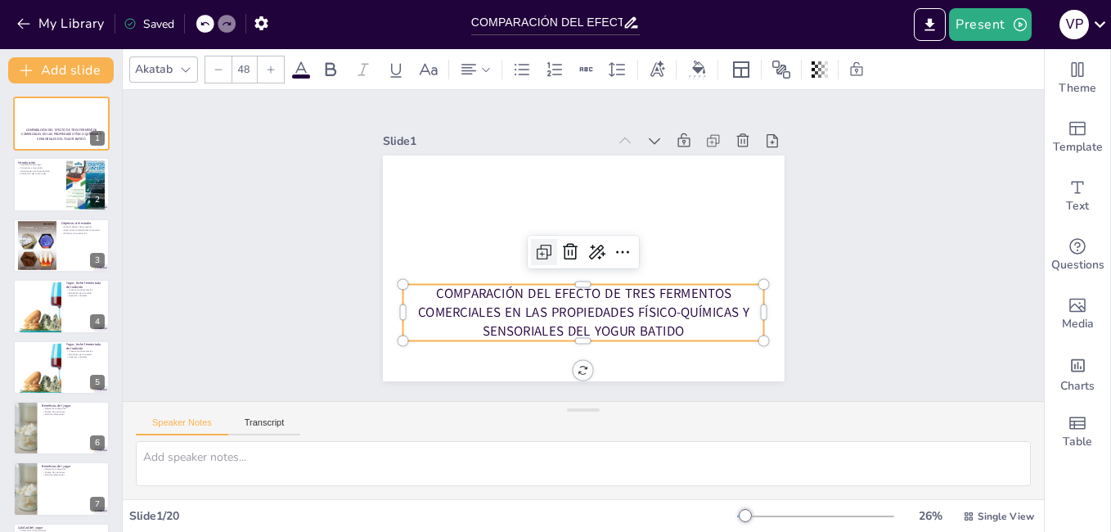
click at [544, 263] on icon at bounding box center [558, 277] width 28 height 28
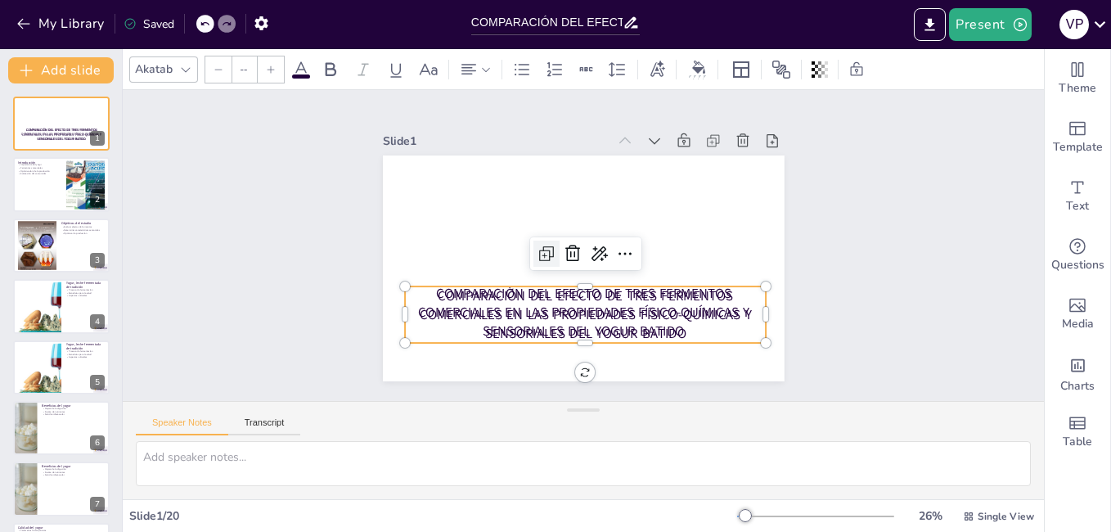
type input "48"
click at [560, 244] on icon at bounding box center [571, 251] width 23 height 23
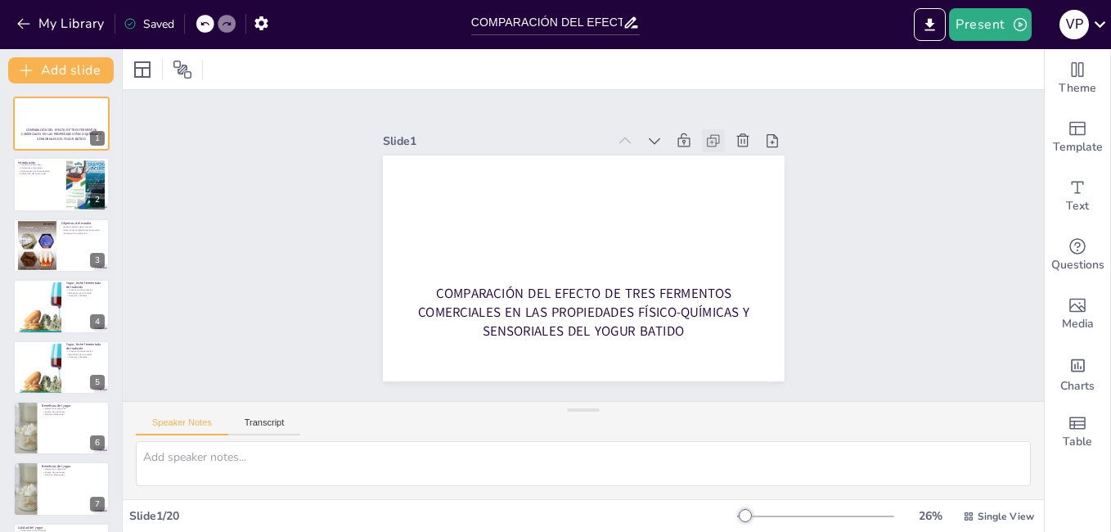
click at [737, 261] on icon at bounding box center [748, 272] width 23 height 23
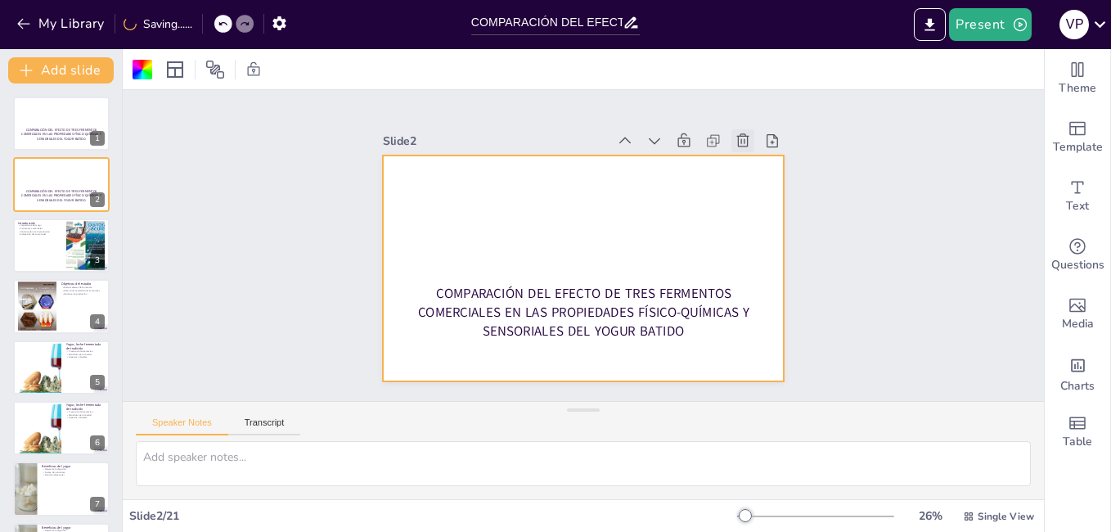
click at [763, 243] on icon at bounding box center [774, 254] width 23 height 23
type textarea "Lo ipsum do si ametcons adipiscing eli se doei tempo in ut labor etdolo magnaal…"
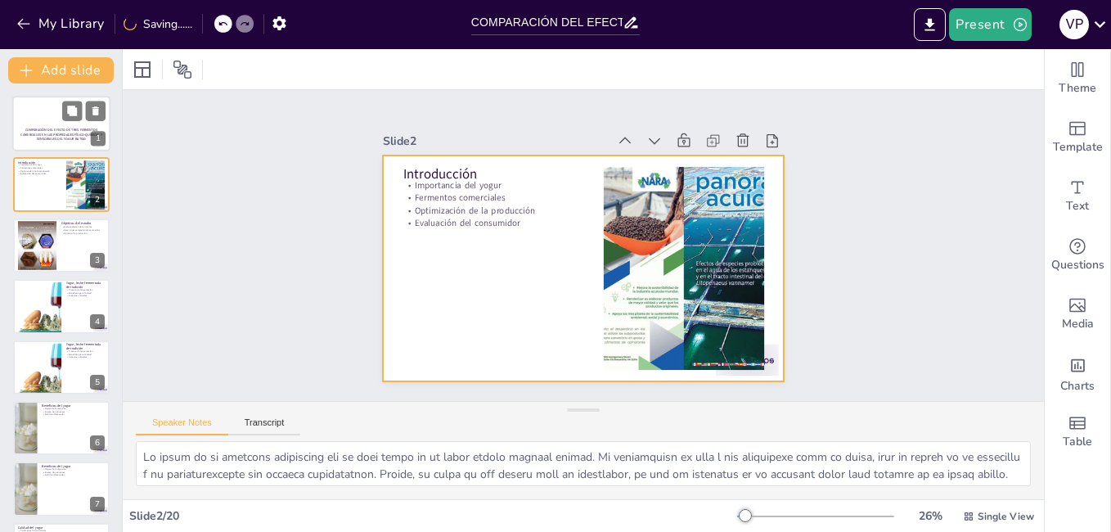
click at [53, 111] on div at bounding box center [61, 124] width 98 height 56
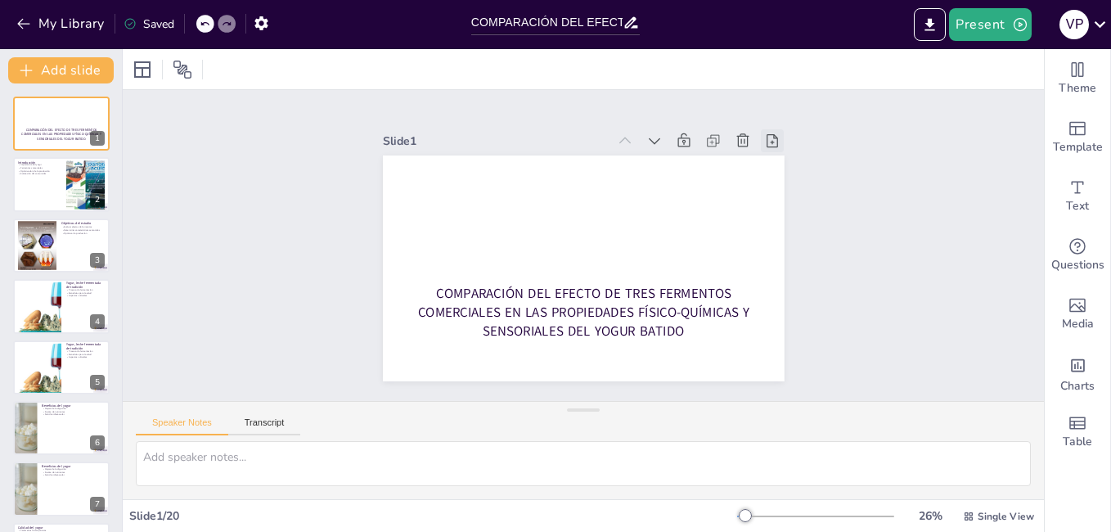
click at [569, 448] on icon at bounding box center [557, 459] width 23 height 23
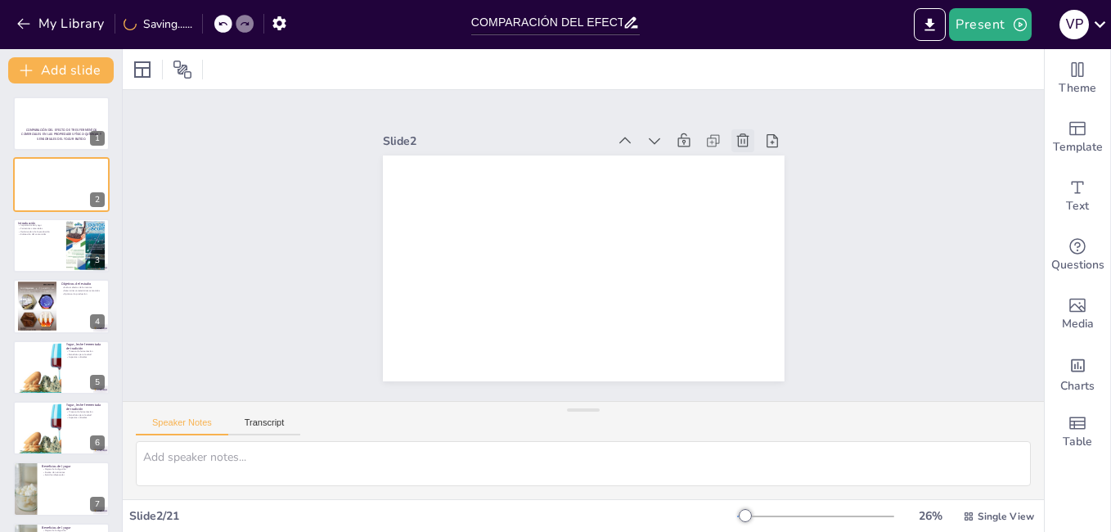
click at [750, 302] on icon at bounding box center [761, 313] width 23 height 23
type textarea "Lo ipsum do si ametcons adipiscing eli se doei tempo in ut labor etdolo magnaal…"
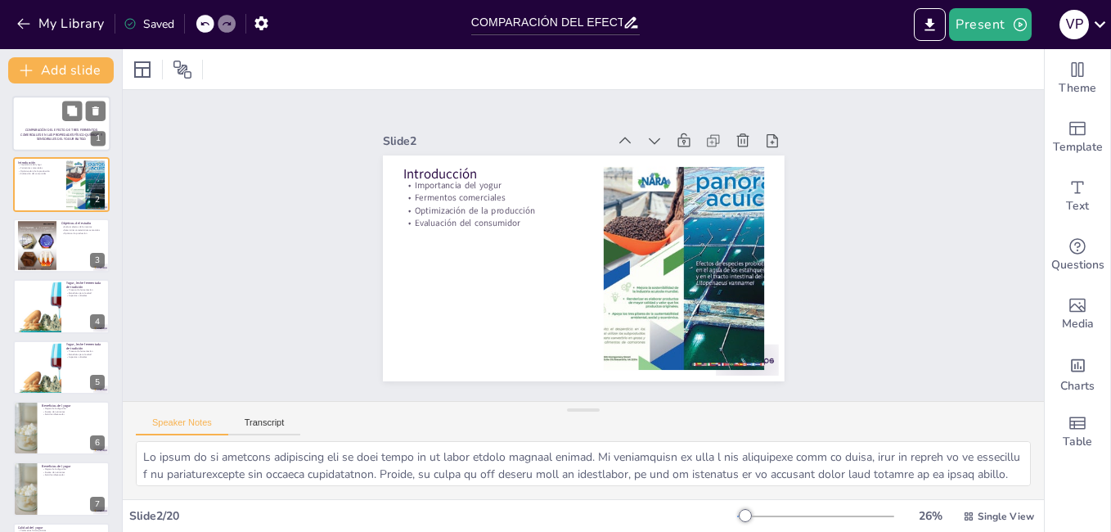
click at [45, 124] on div at bounding box center [61, 124] width 98 height 56
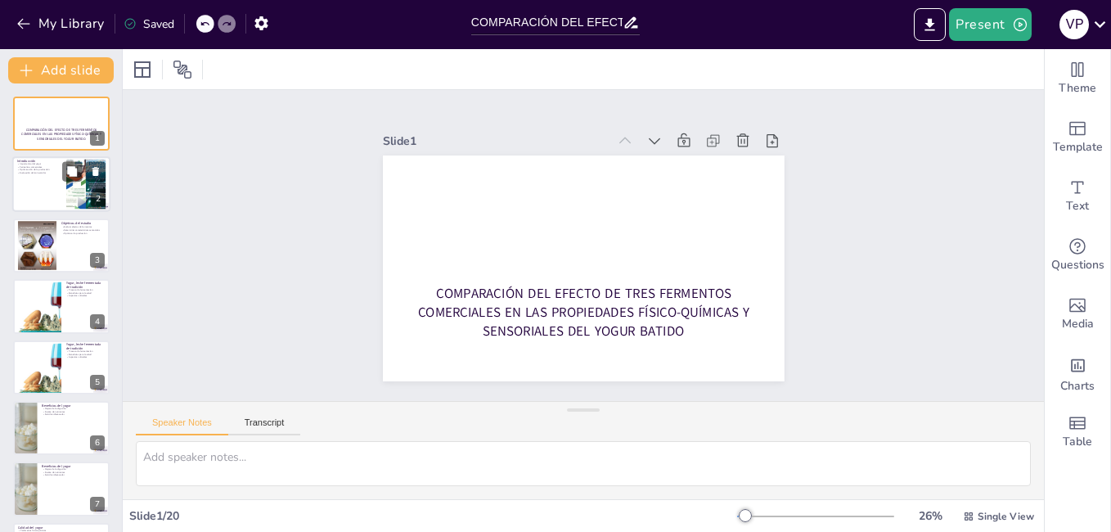
click at [29, 190] on div at bounding box center [61, 185] width 98 height 56
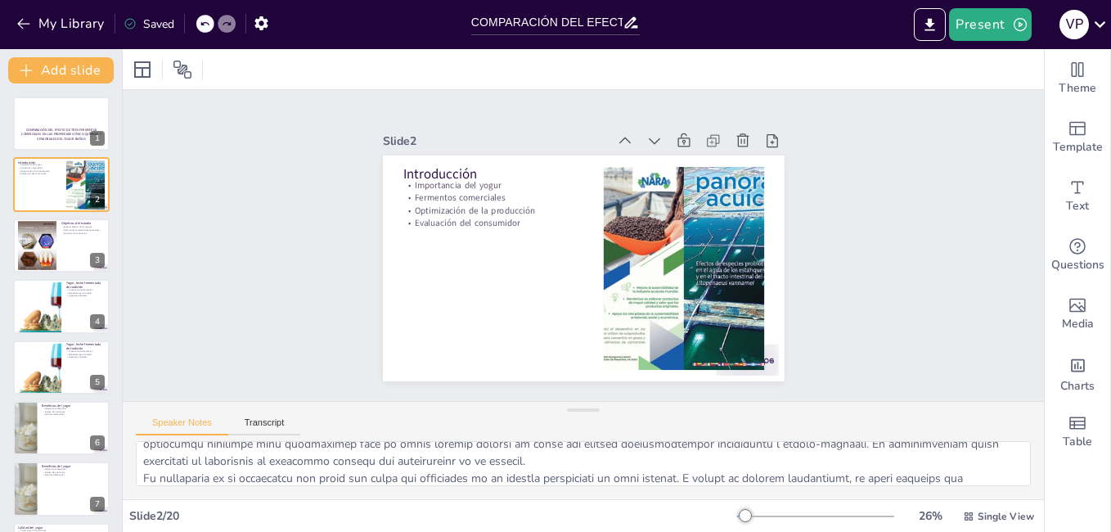
scroll to position [94, 0]
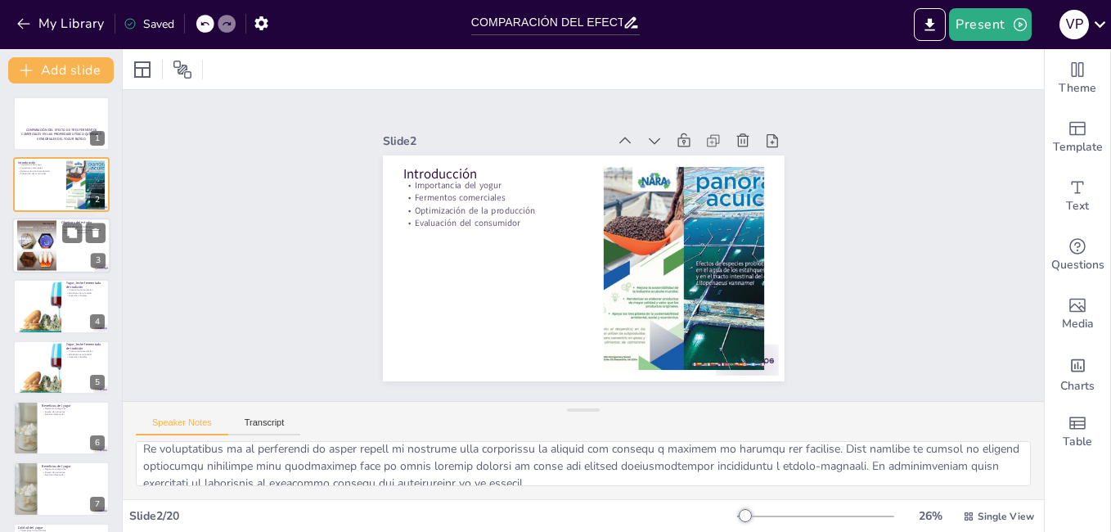
click at [63, 254] on div at bounding box center [61, 246] width 98 height 56
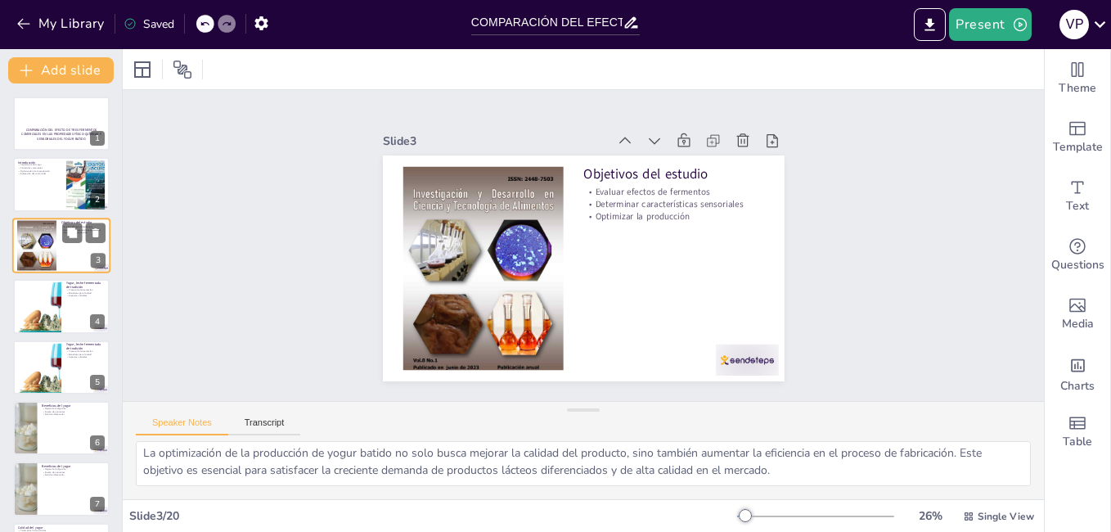
scroll to position [73, 0]
click at [72, 310] on div at bounding box center [61, 306] width 98 height 56
type textarea "El proceso de fermentación es esencial en la elaboración del yogur, ya que tran…"
